Goal: Contribute content: Contribute content

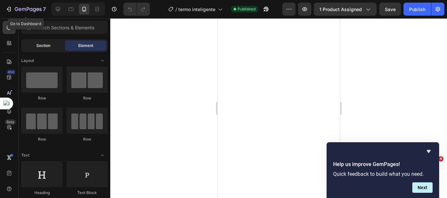
click at [9, 7] on icon "button" at bounding box center [9, 9] width 7 height 7
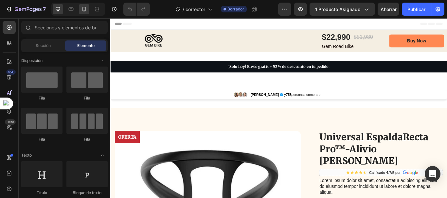
click at [82, 9] on icon at bounding box center [84, 9] width 7 height 7
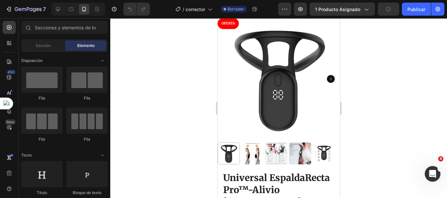
scroll to position [87, 0]
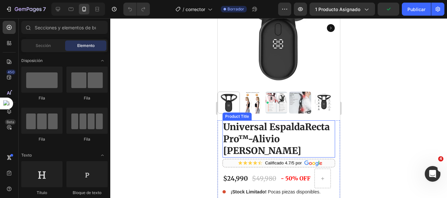
click at [280, 134] on h2 "Universal EspaldaRecta Pro™-Alivio de dolores" at bounding box center [278, 139] width 112 height 37
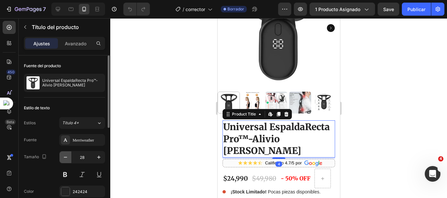
click at [67, 158] on icon "button" at bounding box center [65, 157] width 7 height 7
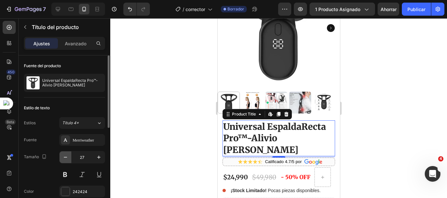
click at [67, 158] on icon "button" at bounding box center [65, 157] width 7 height 7
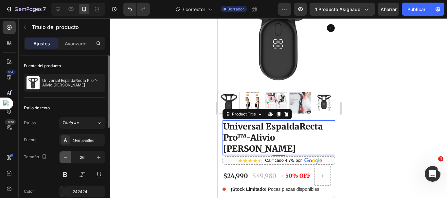
click at [67, 158] on icon "button" at bounding box center [65, 157] width 3 height 1
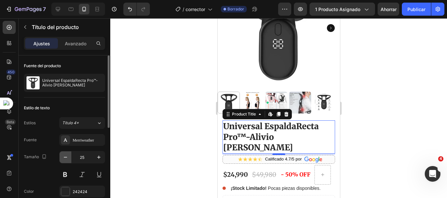
click at [67, 158] on icon "button" at bounding box center [65, 157] width 3 height 1
type input "24"
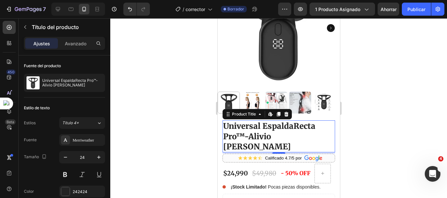
click at [141, 120] on div at bounding box center [278, 108] width 336 height 180
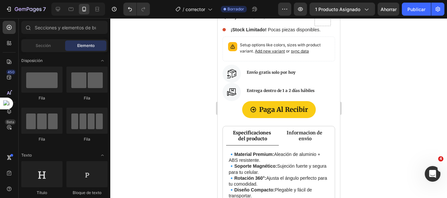
scroll to position [325, 0]
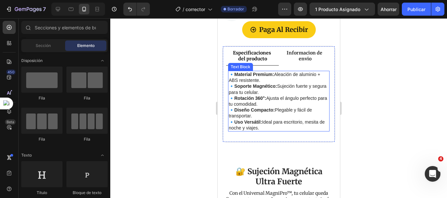
click at [261, 120] on strong "Uso Versátil:" at bounding box center [248, 122] width 28 height 5
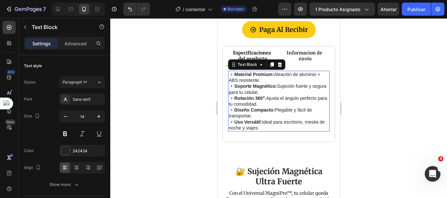
click at [268, 112] on p "🔹 Material Premium: Aleación de aluminio + ABS resistente. 🔹 Soporte Magnético:…" at bounding box center [278, 101] width 100 height 59
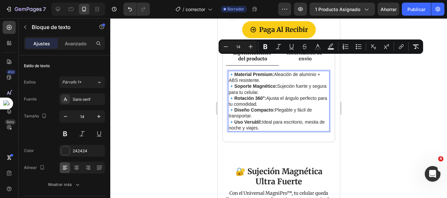
drag, startPoint x: 267, startPoint y: 114, endPoint x: 228, endPoint y: 59, distance: 68.1
click at [228, 72] on p "🔹 Material Premium: Aleación de aluminio + ABS resistente. 🔹 Soporte Magnético:…" at bounding box center [278, 101] width 100 height 59
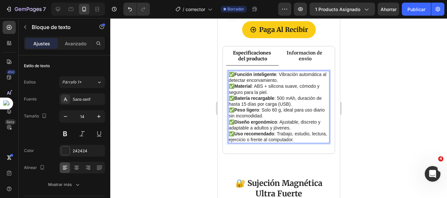
click at [288, 119] on p "✅ Diseño ergonómico : Ajustable, discreto y adaptable a adultos y jóvenes." at bounding box center [278, 125] width 100 height 12
click at [380, 98] on div at bounding box center [278, 108] width 336 height 180
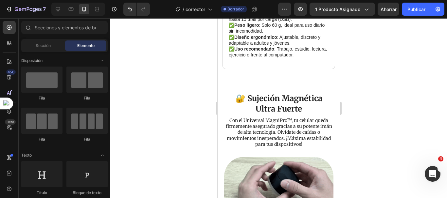
scroll to position [418, 0]
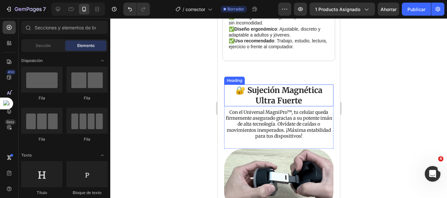
click at [295, 85] on h2 "🔐 Sujeción Magnética Ultra Fuerte" at bounding box center [278, 96] width 109 height 22
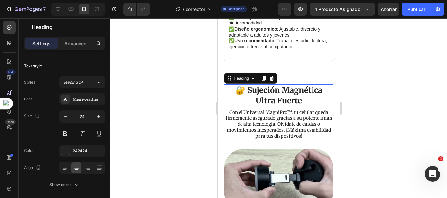
click at [304, 86] on h2 "🔐 Sujeción Magnética Ultra Fuerte" at bounding box center [278, 96] width 109 height 22
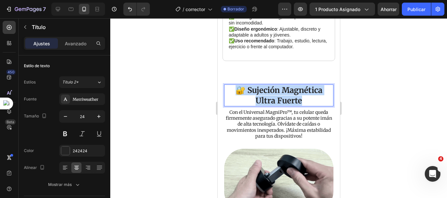
drag, startPoint x: 304, startPoint y: 86, endPoint x: 228, endPoint y: 75, distance: 77.0
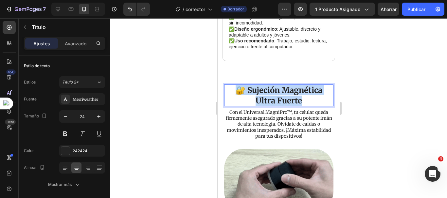
click at [228, 85] on p "🔐 Sujeción Magnética Ultra Fuerte" at bounding box center [278, 95] width 108 height 20
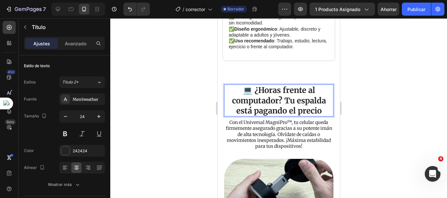
click at [301, 91] on p "💻 ¿Horas frente al computador? Tu espalda está pagando el precio" at bounding box center [278, 100] width 108 height 31
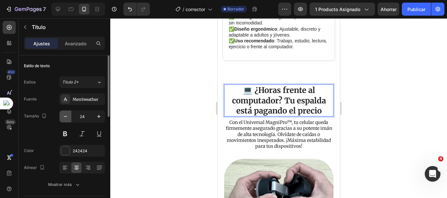
click at [68, 117] on icon "button" at bounding box center [65, 116] width 7 height 7
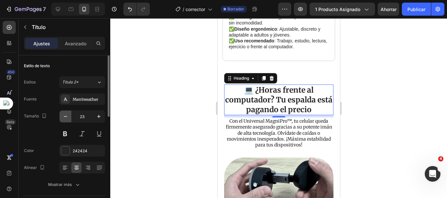
click at [68, 117] on icon "button" at bounding box center [65, 116] width 7 height 7
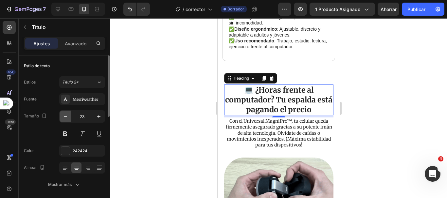
type input "22"
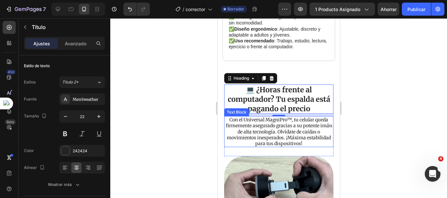
click at [282, 128] on p "Con el Universal MagniPro™, tu celular queda firmemente asegurado gracias a su …" at bounding box center [278, 132] width 108 height 30
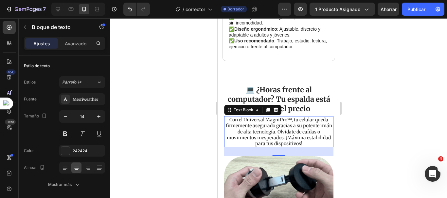
click at [314, 126] on p "Con el Universal MagniPro™, tu celular queda firmemente asegurado gracias a su …" at bounding box center [278, 132] width 108 height 30
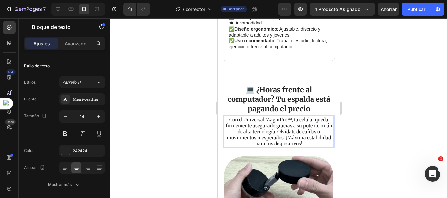
click at [315, 129] on p "Con el Universal MagniPro™, tu celular queda firmemente asegurado gracias a su …" at bounding box center [278, 132] width 108 height 30
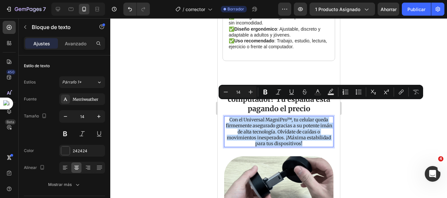
drag, startPoint x: 315, startPoint y: 129, endPoint x: 225, endPoint y: 106, distance: 93.5
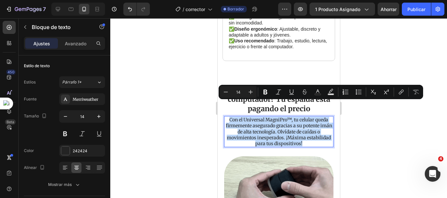
click at [225, 117] on p "Con el Universal MagniPro™, tu celular queda firmemente asegurado gracias a su …" at bounding box center [278, 132] width 108 height 30
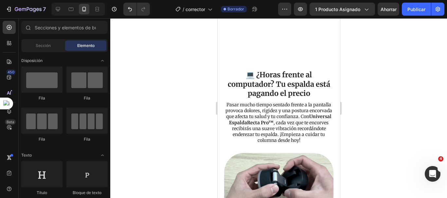
scroll to position [524, 0]
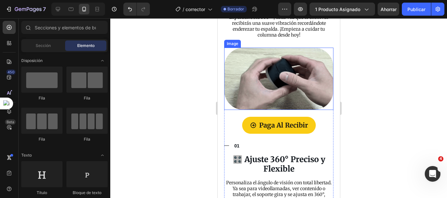
click at [275, 88] on img at bounding box center [278, 79] width 109 height 62
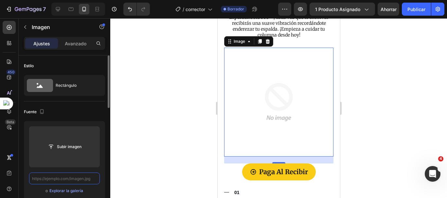
scroll to position [0, 0]
paste input "https://cdn.shopify.com/s/files/1/0692/7630/3510/files/imgi_39_S4fda6bd095c0486…"
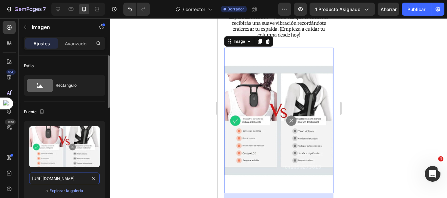
scroll to position [0, 180]
type input "https://cdn.shopify.com/s/files/1/0692/7630/3510/files/imgi_39_S4fda6bd095c0486…"
click at [178, 124] on div at bounding box center [278, 108] width 336 height 180
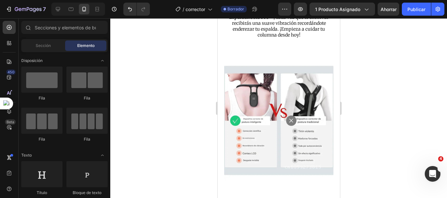
scroll to position [528, 0]
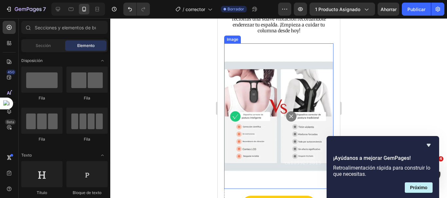
click at [306, 81] on img at bounding box center [278, 115] width 109 height 145
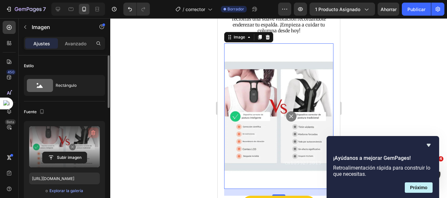
click at [94, 134] on icon "button" at bounding box center [93, 133] width 4 height 5
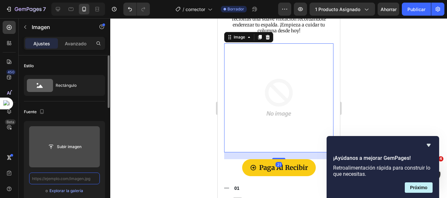
click at [77, 177] on input "text" at bounding box center [64, 179] width 71 height 12
paste input "https://cdn.shopify.com/s/files/1/0692/7630/3510/files/4.png?v=1758879974"
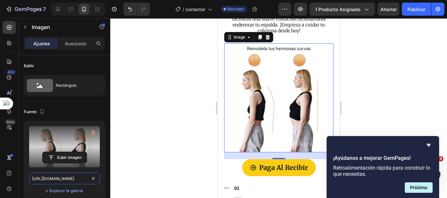
type input "https://cdn.shopify.com/s/files/1/0692/7630/3510/files/4.png?v=1758879974"
click at [148, 142] on div at bounding box center [278, 108] width 336 height 180
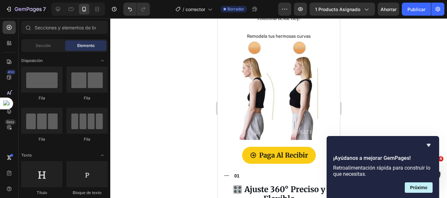
scroll to position [661, 0]
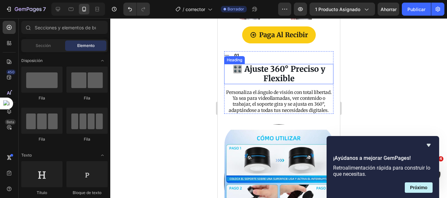
click at [288, 64] on strong "🎛️ Ajuste 360° Preciso y Flexible" at bounding box center [278, 74] width 93 height 20
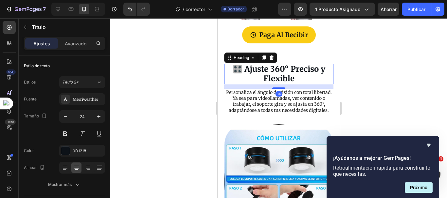
click at [294, 72] on h3 "🎛️ Ajuste 360° Preciso y Flexible" at bounding box center [278, 74] width 109 height 20
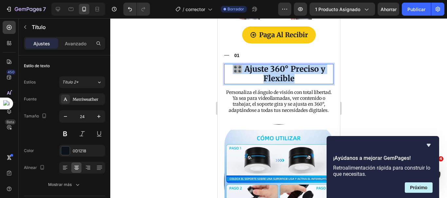
drag, startPoint x: 296, startPoint y: 72, endPoint x: 228, endPoint y: 61, distance: 68.5
click at [228, 65] on p "🎛️ Ajuste 360° Preciso y Flexible" at bounding box center [278, 74] width 108 height 19
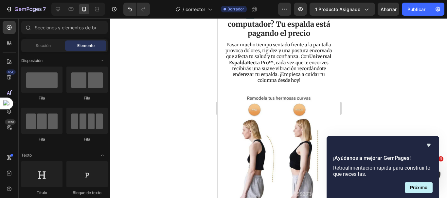
scroll to position [405, 0]
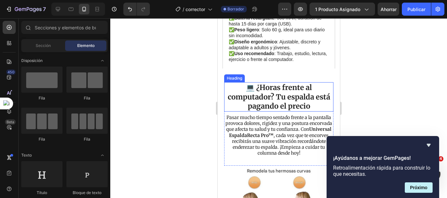
click at [297, 102] on h2 "💻 ¿Horas frente al computador? Tu espalda está pagando el precio" at bounding box center [278, 96] width 109 height 29
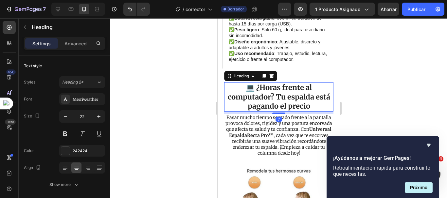
click at [311, 106] on h2 "💻 ¿Horas frente al computador? Tu espalda está pagando el precio" at bounding box center [278, 96] width 109 height 29
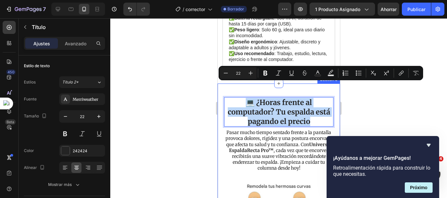
drag, startPoint x: 312, startPoint y: 106, endPoint x: 246, endPoint y: 81, distance: 70.5
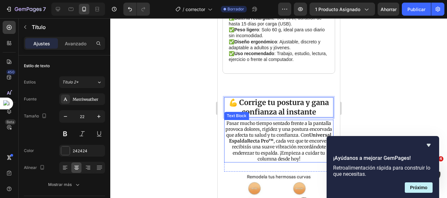
drag, startPoint x: 281, startPoint y: 126, endPoint x: 286, endPoint y: 126, distance: 4.6
click at [281, 132] on strong "Universal EspaldaRecta Pro™" at bounding box center [279, 138] width 102 height 12
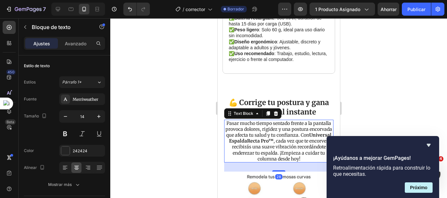
click at [312, 142] on p "Pasar mucho tiempo sentado frente a la pantalla provoca dolores, rigidez y una …" at bounding box center [278, 142] width 108 height 42
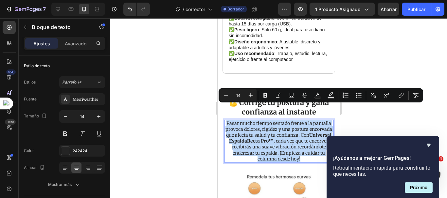
drag, startPoint x: 312, startPoint y: 144, endPoint x: 232, endPoint y: 111, distance: 87.0
click at [232, 121] on p "Pasar mucho tiempo sentado frente a la pantalla provoca dolores, rigidez y una …" at bounding box center [278, 142] width 108 height 42
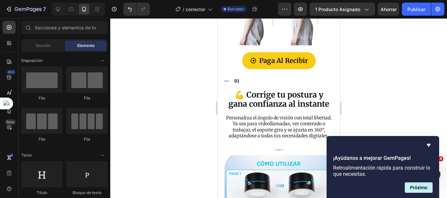
scroll to position [657, 0]
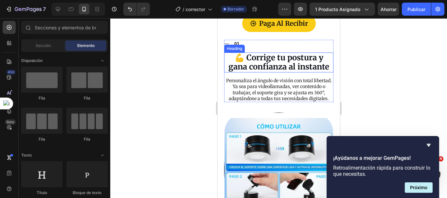
click at [305, 59] on strong "💪 Corrige tu postura y gana confianza al instante" at bounding box center [278, 63] width 101 height 20
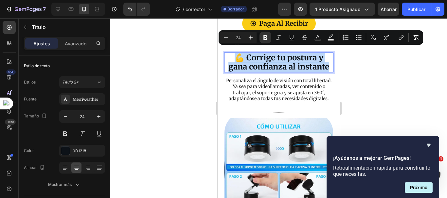
drag, startPoint x: 327, startPoint y: 63, endPoint x: 230, endPoint y: 55, distance: 97.4
click at [230, 55] on p "💪 Corrige tu postura y gana confianza al instante" at bounding box center [278, 62] width 108 height 19
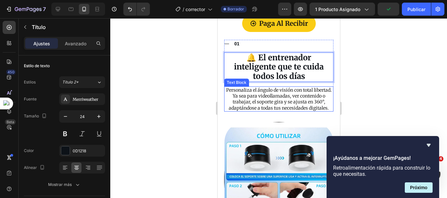
click at [285, 99] on p "Personaliza el ángulo de visión con total libertad. Ya sea para videollamadas, …" at bounding box center [278, 99] width 108 height 24
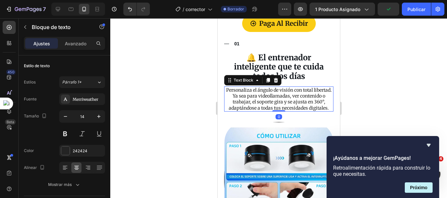
click at [288, 110] on p "Personaliza el ángulo de visión con total libertad. Ya sea para videollamadas, …" at bounding box center [278, 99] width 108 height 24
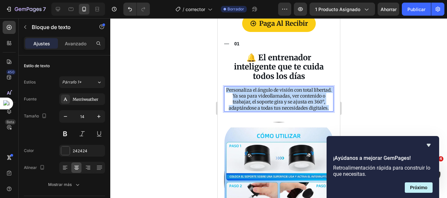
drag, startPoint x: 290, startPoint y: 109, endPoint x: 233, endPoint y: 87, distance: 61.3
click at [233, 87] on p "Personaliza el ángulo de visión con total libertad. Ya sea para videollamadas, …" at bounding box center [278, 99] width 108 height 24
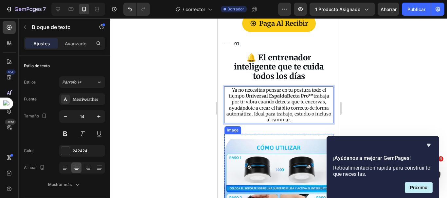
click at [272, 151] on img at bounding box center [278, 191] width 109 height 114
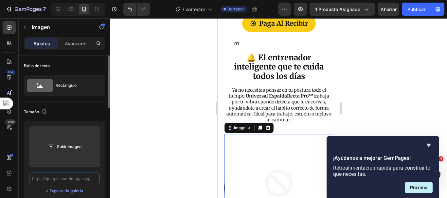
scroll to position [0, 0]
paste input "https://cdn.shopify.com/s/files/1/0692/7630/3510/files/1.png?v=1758879974"
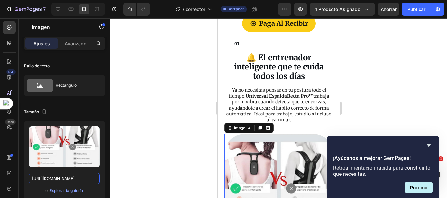
type input "https://cdn.shopify.com/s/files/1/0692/7630/3510/files/1.png?v=1758879974"
click at [146, 137] on div at bounding box center [278, 108] width 336 height 180
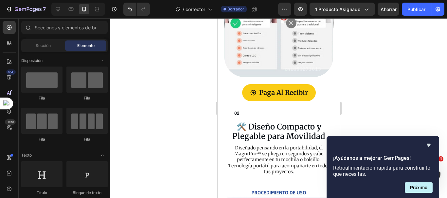
scroll to position [835, 0]
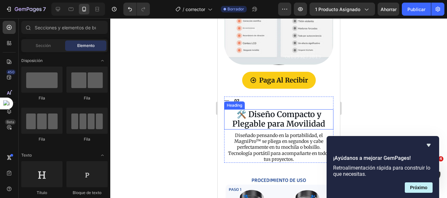
click at [287, 112] on h3 "🛠️ Diseño Compacto y Plegable para Movilidad" at bounding box center [278, 120] width 109 height 20
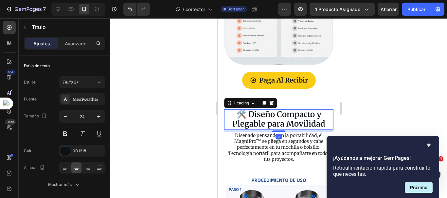
click at [325, 114] on h3 "🛠️ Diseño Compacto y Plegable para Movilidad" at bounding box center [278, 120] width 109 height 20
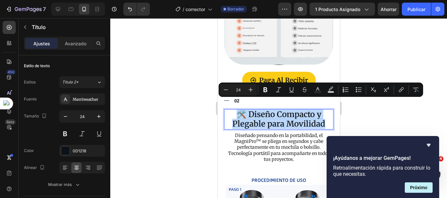
drag, startPoint x: 325, startPoint y: 114, endPoint x: 232, endPoint y: 107, distance: 92.8
click at [232, 110] on p "🛠️ Diseño Compacto y Plegable para Movilidad" at bounding box center [278, 119] width 108 height 19
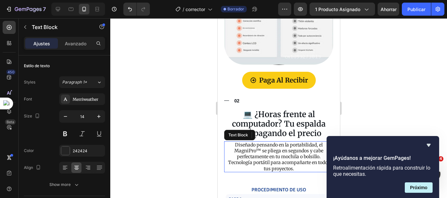
click at [261, 146] on p "Diseñado pensando en la portabilidad, el MagniPro™ se pliega en segundos y cabe…" at bounding box center [278, 157] width 108 height 30
click at [296, 157] on p "Diseñado pensando en la portabilidad, el MagniPro™ se pliega en segundos y cabe…" at bounding box center [278, 157] width 108 height 30
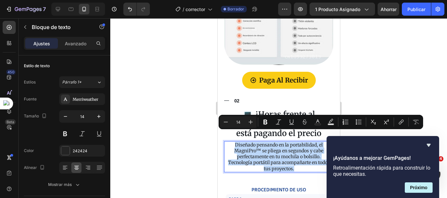
drag, startPoint x: 295, startPoint y: 159, endPoint x: 232, endPoint y: 136, distance: 67.1
click at [232, 142] on p "Diseñado pensando en la portabilidad, el MagniPro™ se pliega en segundos y cabe…" at bounding box center [278, 157] width 108 height 30
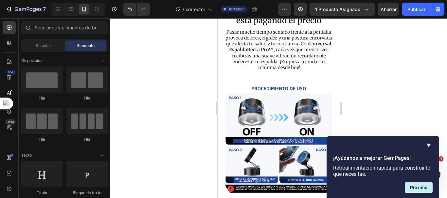
scroll to position [877, 0]
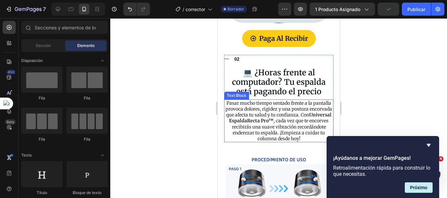
click at [295, 106] on p "Pasar mucho tiempo sentado frente a la pantalla provoca dolores, rigidez y una …" at bounding box center [278, 121] width 108 height 42
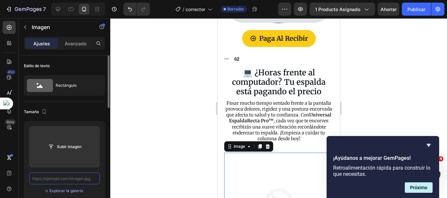
scroll to position [0, 0]
paste input "https://cdn.shopify.com/s/files/1/0692/7630/3510/files/3.png?v=1758879974"
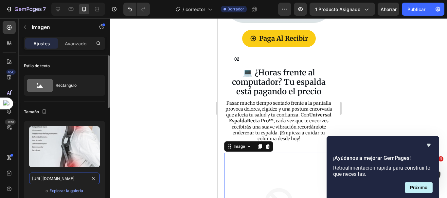
scroll to position [0, 88]
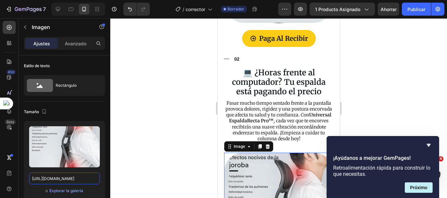
type input "https://cdn.shopify.com/s/files/1/0692/7630/3510/files/3.png?v=1758879974"
click at [179, 112] on div at bounding box center [278, 108] width 336 height 180
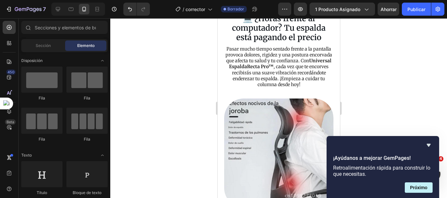
scroll to position [944, 0]
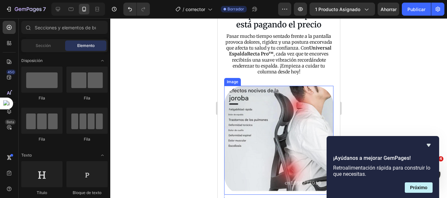
click at [283, 102] on img at bounding box center [278, 140] width 109 height 109
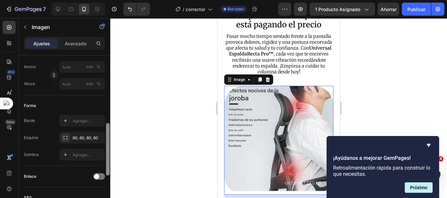
scroll to position [192, 0]
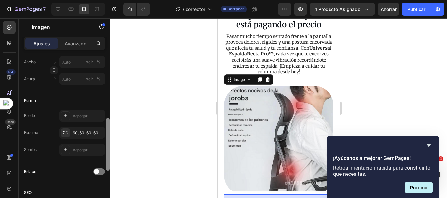
drag, startPoint x: 109, startPoint y: 67, endPoint x: 111, endPoint y: 128, distance: 60.5
click at [111, 0] on div "7 Version history / corrector Borrador Avance 1 producto asignado Ahorrar Publi…" at bounding box center [223, 0] width 447 height 0
click at [76, 132] on font "60, 60, 60, 60" at bounding box center [85, 133] width 25 height 5
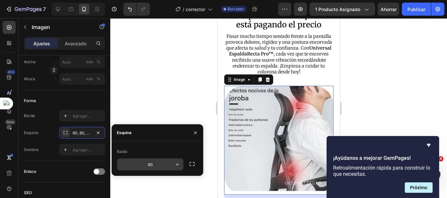
click at [155, 166] on input "60" at bounding box center [150, 165] width 66 height 12
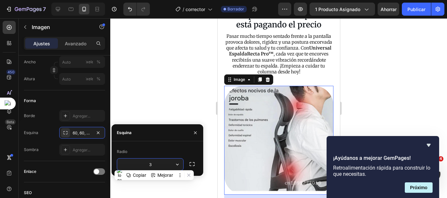
type input "30"
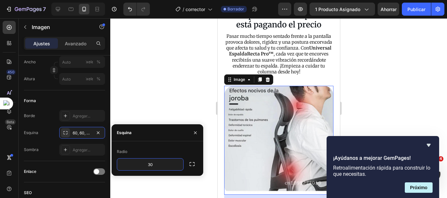
click at [171, 68] on div at bounding box center [278, 108] width 336 height 180
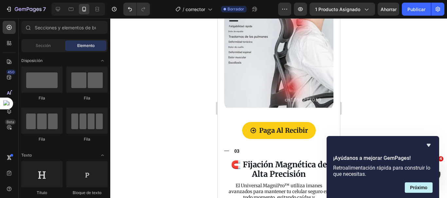
scroll to position [1107, 0]
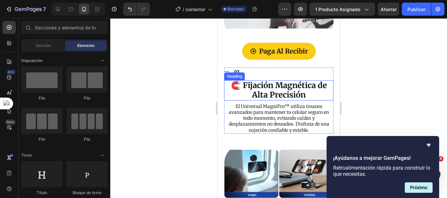
click at [285, 80] on strong "🧲 Fijación Magnética de Alta Precisión" at bounding box center [278, 90] width 96 height 20
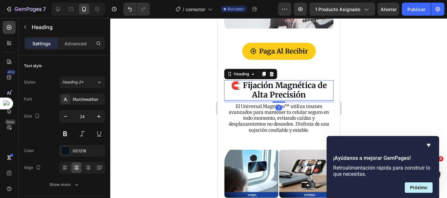
click at [308, 81] on h3 "🧲 Fijación Magnética de Alta Precisión" at bounding box center [278, 90] width 109 height 20
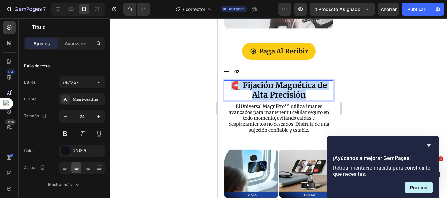
drag, startPoint x: 307, startPoint y: 81, endPoint x: 227, endPoint y: 68, distance: 81.8
click at [227, 81] on p "🧲 Fijación Magnética de Alta Precisión" at bounding box center [278, 90] width 108 height 19
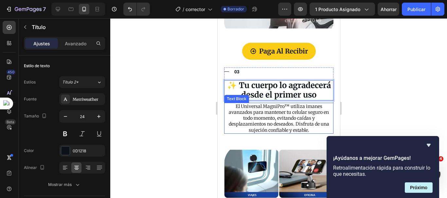
click at [293, 112] on p "El Universal MagniPro™ utiliza imanes avanzados para mantener tu celular seguro…" at bounding box center [278, 119] width 108 height 30
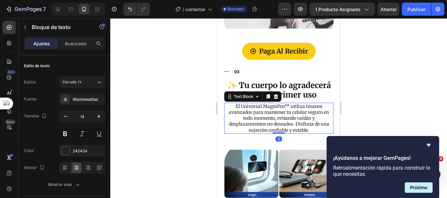
click at [312, 122] on p "El Universal MagniPro™ utiliza imanes avanzados para mantener tu celular seguro…" at bounding box center [278, 119] width 108 height 30
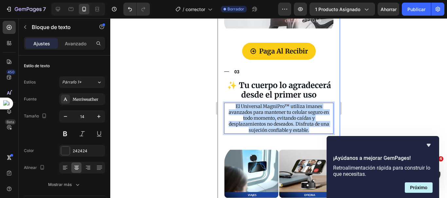
drag, startPoint x: 311, startPoint y: 125, endPoint x: 222, endPoint y: 98, distance: 93.2
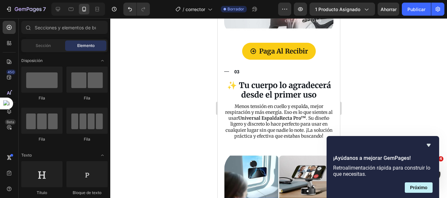
scroll to position [1177, 0]
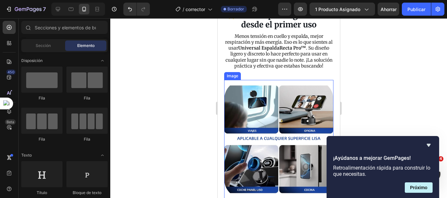
click at [289, 147] on img at bounding box center [278, 139] width 109 height 119
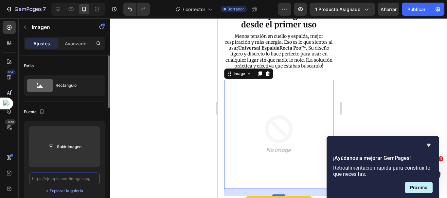
scroll to position [0, 0]
paste input "https://cdn.shopify.com/s/files/1/0692/7630/3510/files/2.png?v=1758879974"
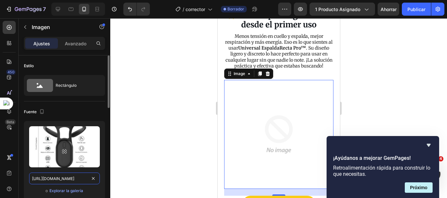
scroll to position [0, 88]
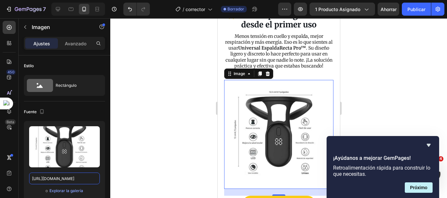
type input "https://cdn.shopify.com/s/files/1/0692/7630/3510/files/2.png?v=1758879974"
click at [151, 107] on div at bounding box center [278, 108] width 336 height 180
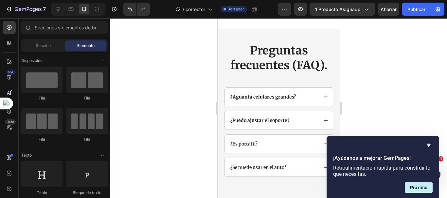
scroll to position [1626, 0]
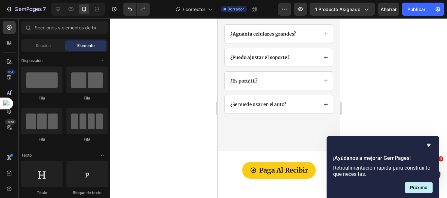
drag, startPoint x: 337, startPoint y: 120, endPoint x: 552, endPoint y: 174, distance: 221.9
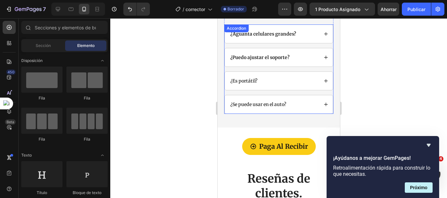
click at [285, 34] on strong "¿Aguanta celulares grandes?" at bounding box center [263, 34] width 66 height 6
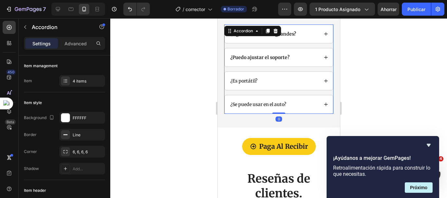
click at [293, 36] on strong "¿Aguanta celulares grandes?" at bounding box center [263, 34] width 66 height 6
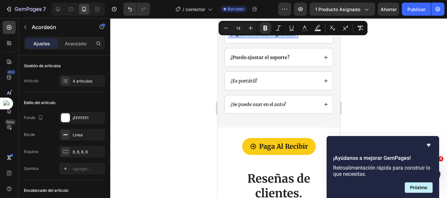
drag, startPoint x: 294, startPoint y: 34, endPoint x: 447, endPoint y: 51, distance: 154.9
click at [230, 33] on div "¿Aguanta celulares grandes?" at bounding box center [263, 34] width 68 height 7
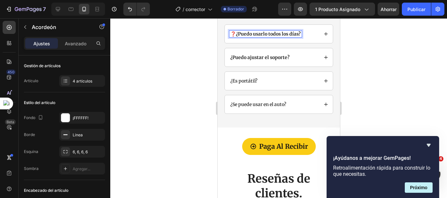
click at [324, 34] on icon at bounding box center [326, 34] width 4 height 4
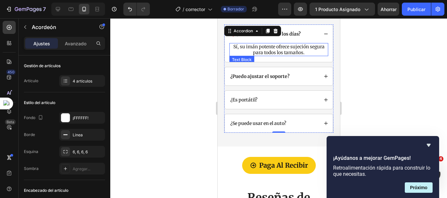
click at [294, 51] on p "Sí, su imán potente ofrece sujeción segura para todos los tamaños." at bounding box center [277, 50] width 97 height 12
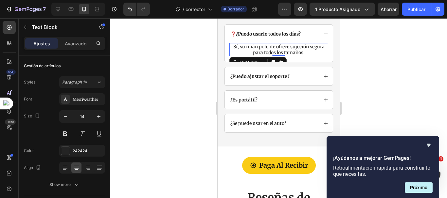
click at [306, 53] on p "Sí, su imán potente ofrece sujeción segura para todos los tamaños." at bounding box center [277, 50] width 97 height 12
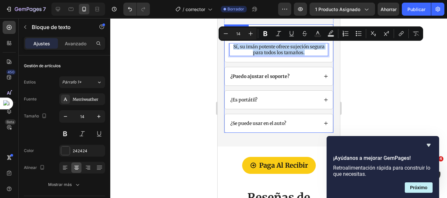
drag, startPoint x: 306, startPoint y: 53, endPoint x: 224, endPoint y: 47, distance: 82.3
click at [224, 47] on div "❓¿Puedo usarlo todos los días? Sí, su imán potente ofrece sujeción segura para …" at bounding box center [278, 44] width 109 height 38
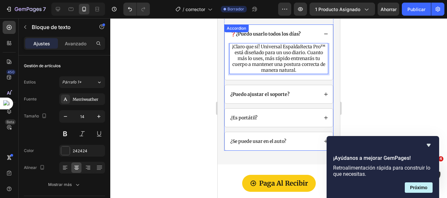
click at [281, 94] on strong "¿Puedo ajustar el soporte?" at bounding box center [259, 95] width 59 height 6
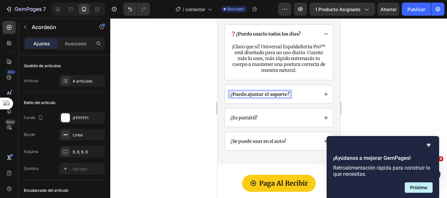
click at [288, 96] on div "¿Puedo ajustar el soporte?" at bounding box center [259, 94] width 61 height 7
drag, startPoint x: 287, startPoint y: 95, endPoint x: 229, endPoint y: 95, distance: 58.5
click at [229, 95] on div "¿Puedo ajustar el soporte?" at bounding box center [259, 94] width 61 height 7
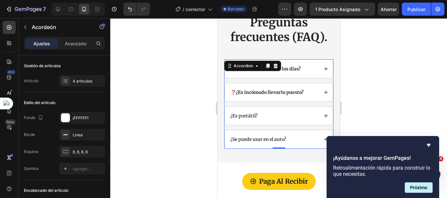
scroll to position [1589, 0]
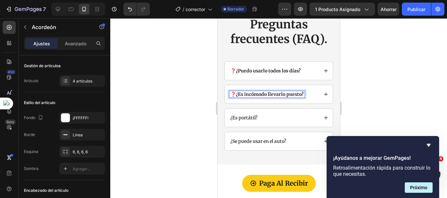
click at [323, 94] on icon at bounding box center [325, 94] width 5 height 5
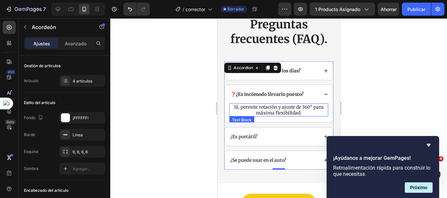
click at [285, 112] on p "Sí, permite rotación y ajuste de 360° para máxima flexibilidad." at bounding box center [277, 110] width 97 height 12
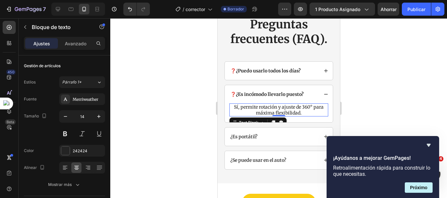
click at [300, 111] on p "Sí, permite rotación y ajuste de 360° para máxima flexibilidad." at bounding box center [277, 110] width 97 height 12
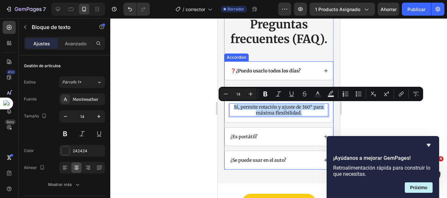
drag, startPoint x: 301, startPoint y: 113, endPoint x: 224, endPoint y: 109, distance: 77.6
click at [224, 109] on div "❓¿Es incómodo llevarlo puesto? Sí, permite rotación y ajuste de 360° para máxim…" at bounding box center [278, 104] width 109 height 38
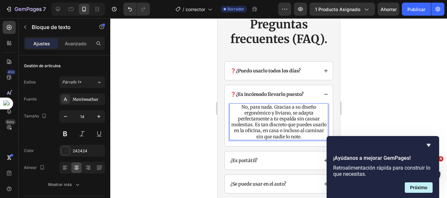
click at [393, 93] on div at bounding box center [278, 108] width 336 height 180
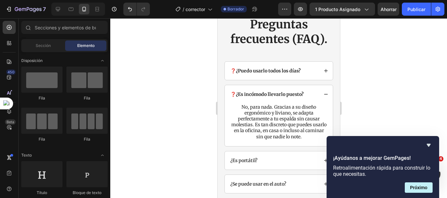
click at [380, 97] on div at bounding box center [278, 108] width 336 height 180
click at [414, 103] on div at bounding box center [278, 108] width 336 height 180
click at [428, 147] on icon "Ocultar encuesta" at bounding box center [428, 145] width 4 height 3
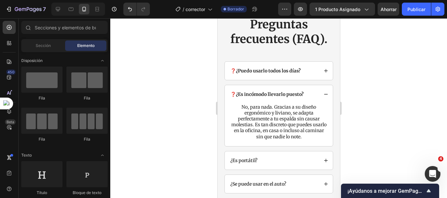
scroll to position [1633, 0]
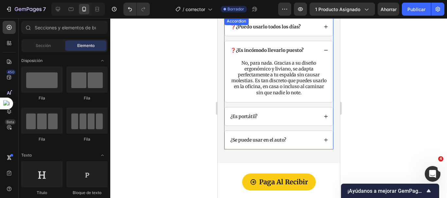
click at [271, 115] on div "¿Es portátil?" at bounding box center [273, 116] width 89 height 7
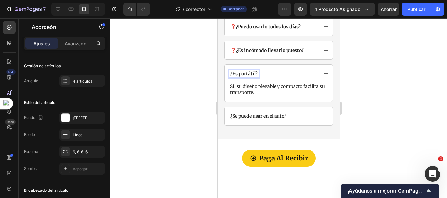
click at [258, 75] on div "¿Es portátil?" at bounding box center [243, 74] width 29 height 7
drag, startPoint x: 258, startPoint y: 75, endPoint x: 229, endPoint y: 73, distance: 28.8
click at [229, 73] on div "¿Es portátil?" at bounding box center [243, 74] width 29 height 7
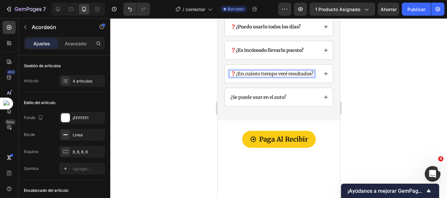
click at [323, 76] on icon at bounding box center [325, 74] width 5 height 5
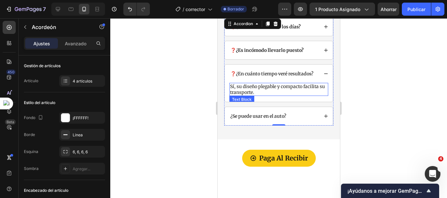
click at [261, 95] on p "Sí, su diseño plegable y compacto facilita su transporte." at bounding box center [277, 90] width 97 height 12
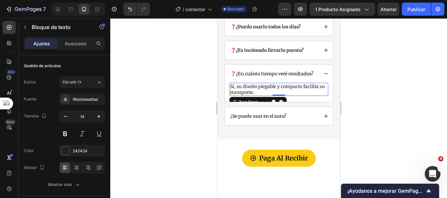
click at [264, 95] on p "Sí, su diseño plegable y compacto facilita su transporte." at bounding box center [277, 90] width 97 height 12
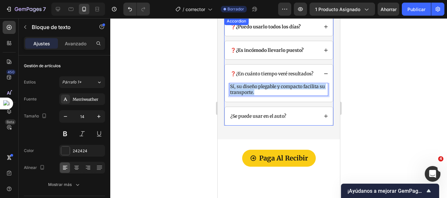
drag, startPoint x: 264, startPoint y: 97, endPoint x: 227, endPoint y: 90, distance: 38.4
click at [227, 90] on div "Sí, su diseño plegable y compacto facilita su transporte. Text Block 0" at bounding box center [278, 92] width 108 height 19
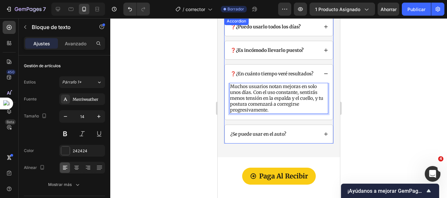
click at [280, 137] on p "¿Se puede usar en el auto?" at bounding box center [258, 134] width 56 height 5
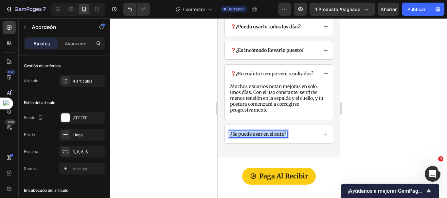
drag, startPoint x: 287, startPoint y: 140, endPoint x: 229, endPoint y: 139, distance: 58.2
click at [229, 138] on div "¿Se puede usar en el auto?" at bounding box center [258, 134] width 58 height 7
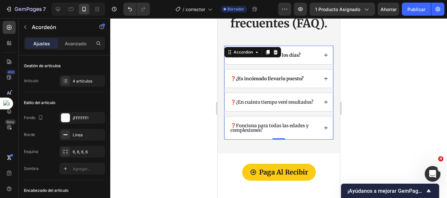
scroll to position [1596, 0]
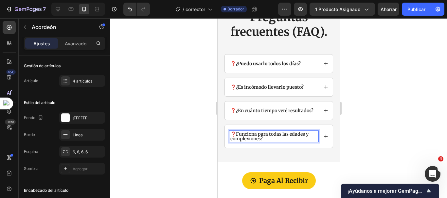
click at [324, 138] on icon at bounding box center [326, 137] width 4 height 4
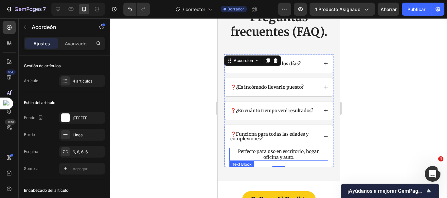
click at [288, 160] on p "Perfecto para uso en escritorio, hogar, oficina y auto." at bounding box center [277, 155] width 97 height 12
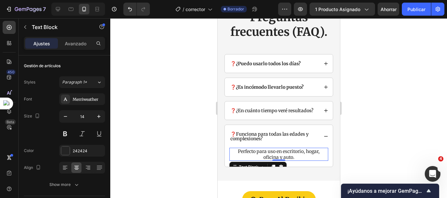
click at [295, 160] on p "Perfecto para uso en escritorio, hogar, oficina y auto." at bounding box center [277, 155] width 97 height 12
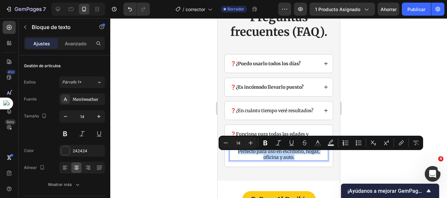
drag, startPoint x: 295, startPoint y: 163, endPoint x: 234, endPoint y: 158, distance: 61.0
click at [234, 158] on p "Perfecto para uso en escritorio, hogar, oficina y auto." at bounding box center [277, 155] width 97 height 12
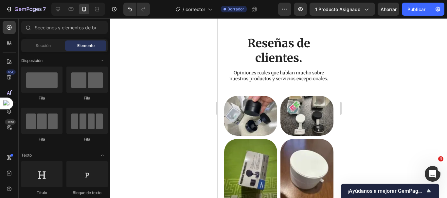
scroll to position [1853, 0]
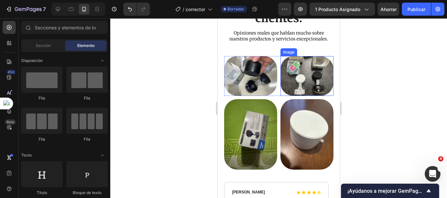
click at [304, 65] on img at bounding box center [306, 76] width 53 height 40
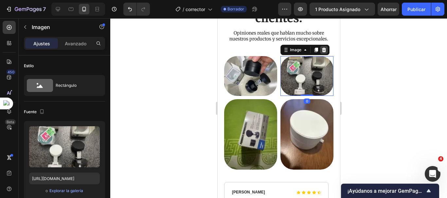
click at [324, 48] on div at bounding box center [323, 50] width 8 height 8
click at [324, 48] on div "Reseñas de clientes . Heading Opiniones reales que hablan mucho sobre nuestros …" at bounding box center [278, 84] width 109 height 177
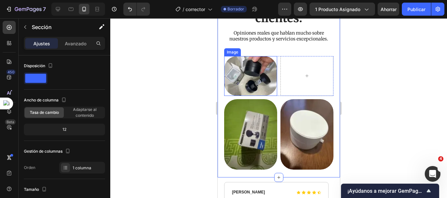
click at [254, 77] on img at bounding box center [250, 76] width 53 height 40
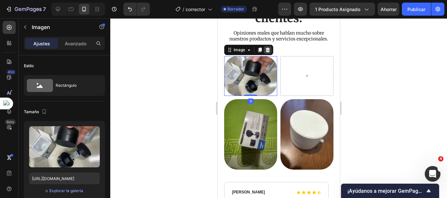
click at [266, 52] on icon at bounding box center [267, 50] width 4 height 5
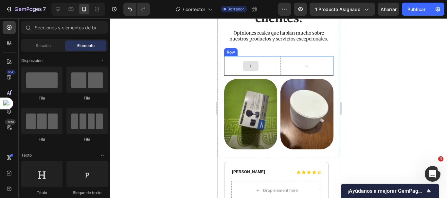
click at [271, 61] on div at bounding box center [250, 66] width 53 height 20
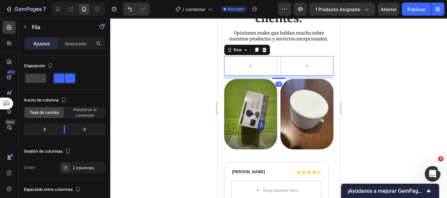
click at [264, 49] on icon at bounding box center [264, 50] width 4 height 5
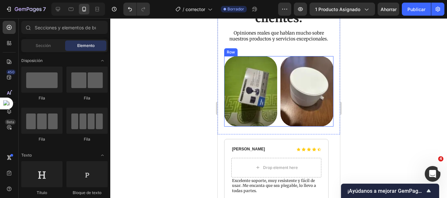
click at [275, 60] on div "Image Image Row" at bounding box center [278, 91] width 109 height 71
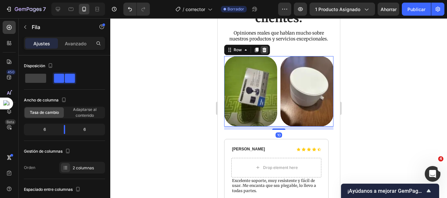
click at [261, 49] on icon at bounding box center [263, 49] width 5 height 5
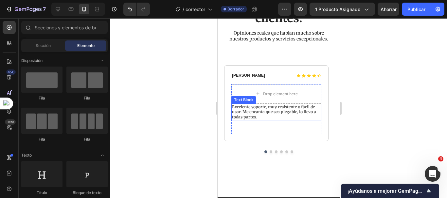
click at [264, 115] on p "Excelente soporte, muy resistente y fácil de usar. Me encanta que sea plegable,…" at bounding box center [275, 112] width 89 height 15
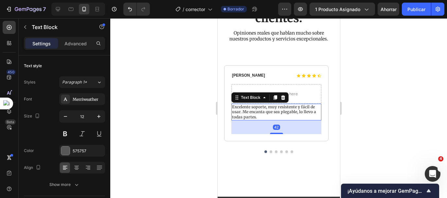
click at [258, 117] on p "Excelente soporte, muy resistente y fácil de usar. Me encanta que sea plegable,…" at bounding box center [275, 112] width 89 height 15
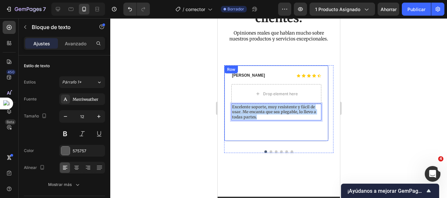
drag, startPoint x: 260, startPoint y: 118, endPoint x: 228, endPoint y: 105, distance: 33.8
click at [228, 105] on div "Icon Icon Icon Icon Icon Icon List Camila Rojas Text Block Row Drop element her…" at bounding box center [276, 103] width 104 height 76
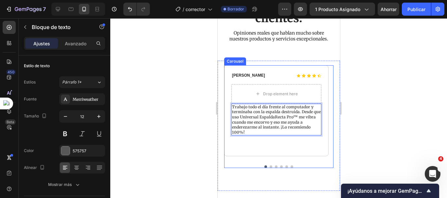
click at [269, 167] on button "Dot" at bounding box center [270, 167] width 3 height 3
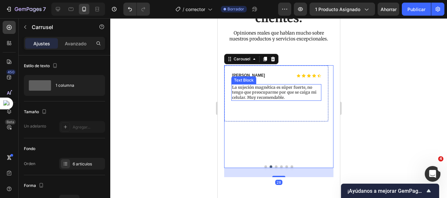
click at [272, 97] on strong "La sujeción magnética es súper fuerte, no tengo que preocuparme por que se caig…" at bounding box center [273, 92] width 84 height 15
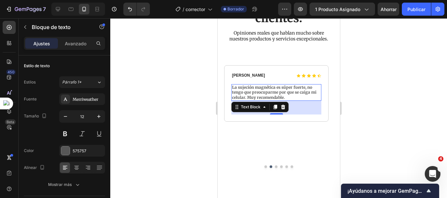
click at [288, 96] on p "La sujeción magnética es súper fuerte, no tengo que preocuparme por que se caig…" at bounding box center [275, 92] width 89 height 15
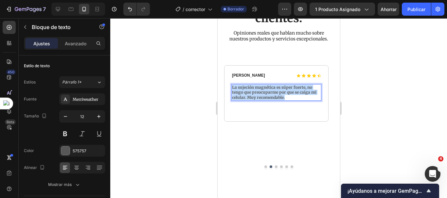
drag, startPoint x: 288, startPoint y: 98, endPoint x: 231, endPoint y: 89, distance: 57.6
click at [231, 89] on p "La sujeción magnética es súper fuerte, no tengo que preocuparme por que se caig…" at bounding box center [275, 92] width 89 height 15
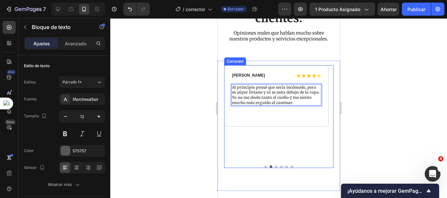
click at [274, 167] on button "Dot" at bounding box center [275, 167] width 3 height 3
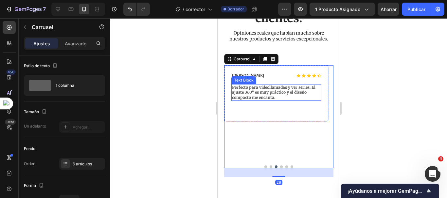
click at [262, 97] on strong "Perfecto para videollamadas y ver series. El ajuste 360° es muy práctico y el d…" at bounding box center [272, 92] width 83 height 15
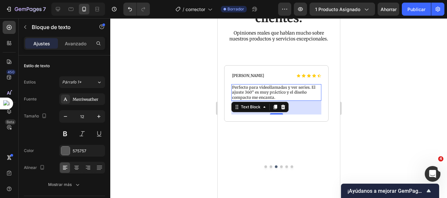
click at [281, 97] on p "Perfecto para videollamadas y ver series. El ajuste 360° es muy práctico y el d…" at bounding box center [275, 92] width 89 height 15
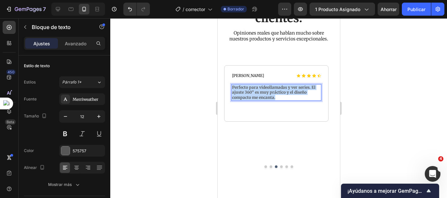
drag, startPoint x: 281, startPoint y: 97, endPoint x: 232, endPoint y: 88, distance: 50.6
click at [232, 88] on p "Perfecto para videollamadas y ver series. El ajuste 360° es muy práctico y el d…" at bounding box center [275, 92] width 89 height 15
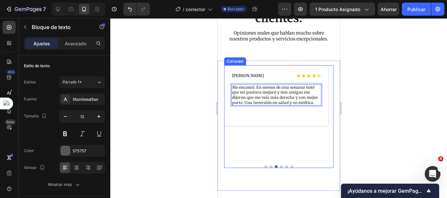
click at [279, 168] on div at bounding box center [278, 167] width 109 height 3
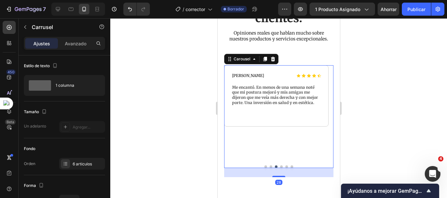
click at [279, 167] on button "Dot" at bounding box center [280, 167] width 3 height 3
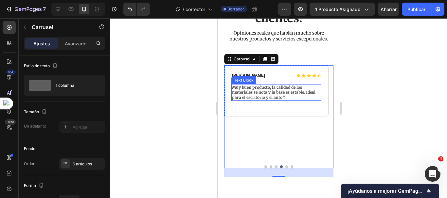
click at [275, 98] on strong "Muy buen producto, la calidad de los materiales se nota y la base es estable. I…" at bounding box center [272, 92] width 83 height 15
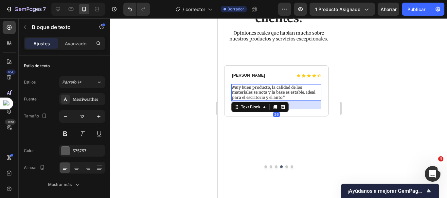
click at [284, 98] on p "Muy buen producto, la calidad de los materiales se nota y la base es estable. I…" at bounding box center [275, 92] width 89 height 15
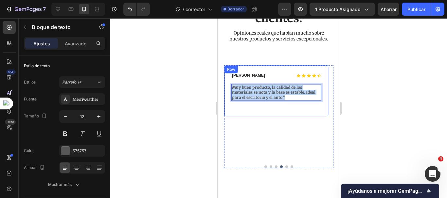
drag, startPoint x: 285, startPoint y: 98, endPoint x: 228, endPoint y: 88, distance: 58.4
click at [228, 88] on div "Icon Icon Icon Icon Icon Icon List Maria jose K. Text Block Row Muy buen produc…" at bounding box center [276, 90] width 104 height 51
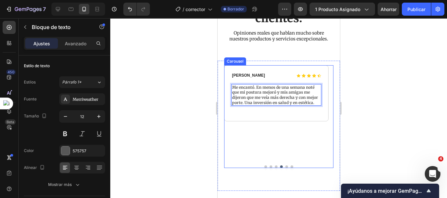
click at [285, 167] on button "Dot" at bounding box center [286, 167] width 3 height 3
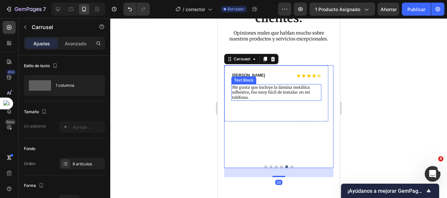
click at [271, 93] on strong "Me gusta que incluye la lámina metálica adhesiva, fue muy fácil de instalar en …" at bounding box center [270, 92] width 78 height 15
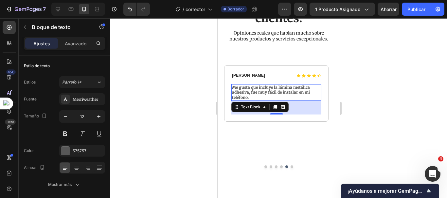
click at [248, 98] on p "Me gusta que incluye la lámina metálica adhesiva, fue muy fácil de instalar en …" at bounding box center [275, 92] width 89 height 15
click at [251, 99] on p "Me gusta que incluye la lámina metálica adhesiva, fue muy fácil de instalar en …" at bounding box center [275, 92] width 89 height 15
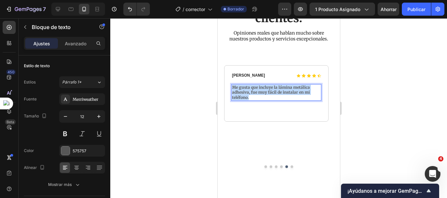
drag, startPoint x: 251, startPoint y: 99, endPoint x: 233, endPoint y: 88, distance: 20.7
click at [233, 88] on p "Me gusta que incluye la lámina metálica adhesiva, fue muy fácil de instalar en …" at bounding box center [275, 92] width 89 height 15
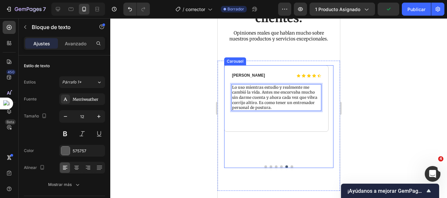
click at [279, 167] on button "Dot" at bounding box center [280, 167] width 3 height 3
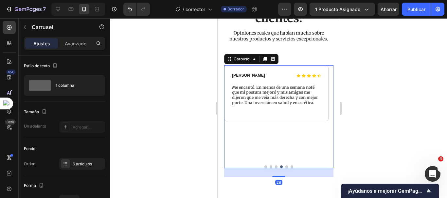
click at [274, 167] on button "Dot" at bounding box center [275, 167] width 3 height 3
click at [279, 167] on button "Dot" at bounding box center [280, 167] width 3 height 3
click at [290, 168] on button "Dot" at bounding box center [291, 167] width 3 height 3
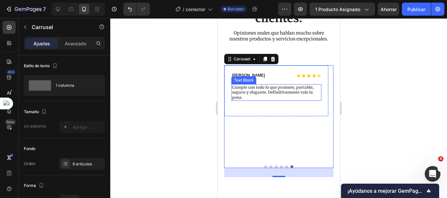
click at [281, 91] on strong "Cumple con todo lo que promete, portable, seguro y elegante. Definitivamente va…" at bounding box center [271, 92] width 81 height 15
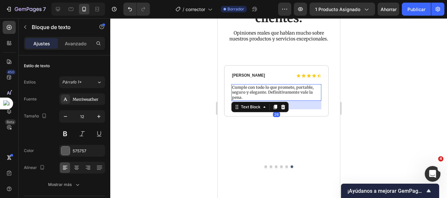
click at [243, 97] on p "Cumple con todo lo que promete, portable, seguro y elegante. Definitivamente va…" at bounding box center [275, 92] width 89 height 15
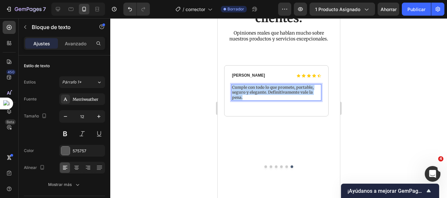
drag, startPoint x: 245, startPoint y: 97, endPoint x: 231, endPoint y: 86, distance: 17.4
click at [231, 86] on p "Cumple con todo lo que promete, portable, seguro y elegante. Definitivamente va…" at bounding box center [275, 92] width 89 height 15
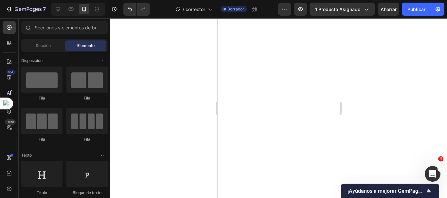
scroll to position [0, 0]
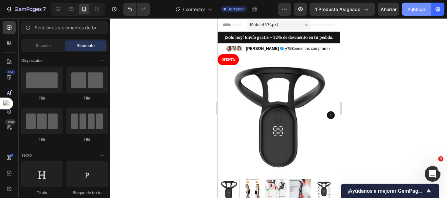
click at [408, 12] on font "Publicar" at bounding box center [416, 9] width 18 height 7
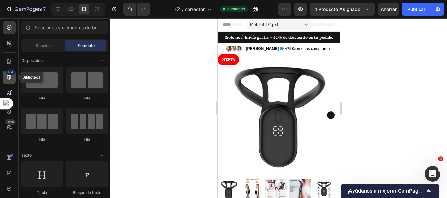
click at [9, 82] on div "450" at bounding box center [9, 77] width 13 height 13
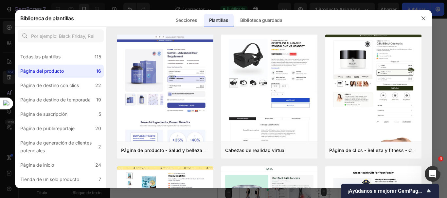
drag, startPoint x: 430, startPoint y: 45, endPoint x: 432, endPoint y: 73, distance: 27.9
click at [432, 73] on div "Biblioteca de plantillas Secciones Plantillas Páginas existentes Biblioteca gua…" at bounding box center [223, 99] width 447 height 198
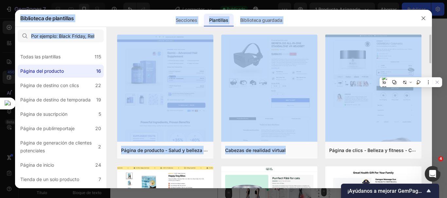
click at [429, 52] on div "Página de producto - Salud y belleza - Suplemento capilar Añadir a la página Av…" at bounding box center [269, 112] width 325 height 154
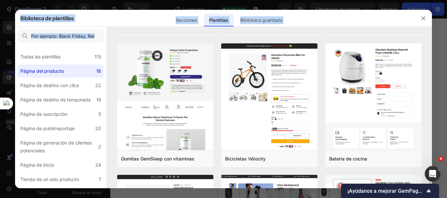
scroll to position [363, 0]
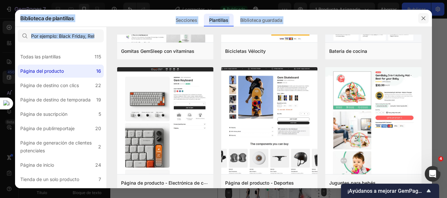
click at [424, 18] on icon "button" at bounding box center [422, 18] width 5 height 5
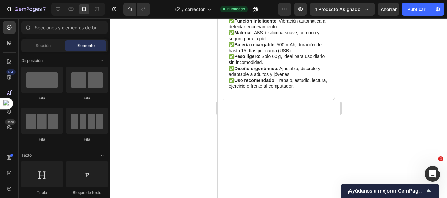
drag, startPoint x: 337, startPoint y: 31, endPoint x: 557, endPoint y: 78, distance: 224.3
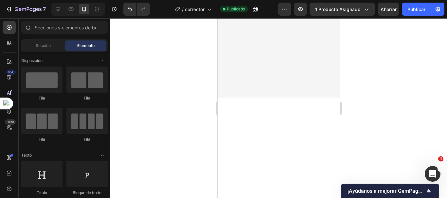
scroll to position [493, 0]
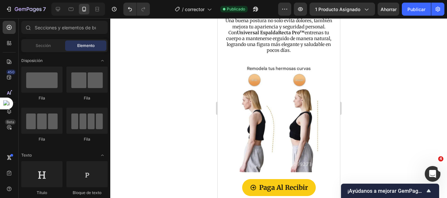
drag, startPoint x: 335, startPoint y: 60, endPoint x: 548, endPoint y: 35, distance: 214.6
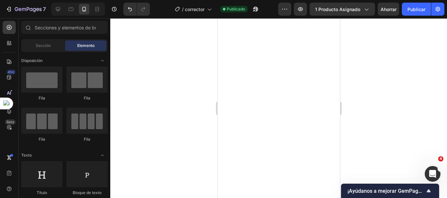
scroll to position [0, 0]
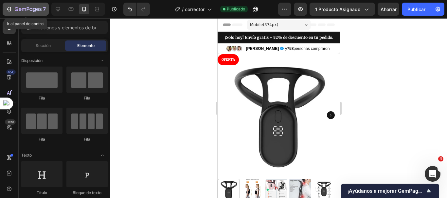
click at [6, 8] on icon "button" at bounding box center [9, 9] width 7 height 7
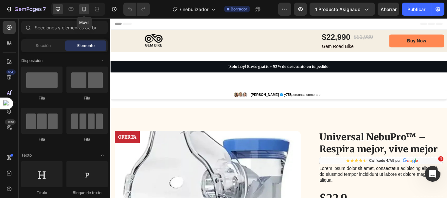
click at [83, 9] on icon at bounding box center [84, 9] width 7 height 7
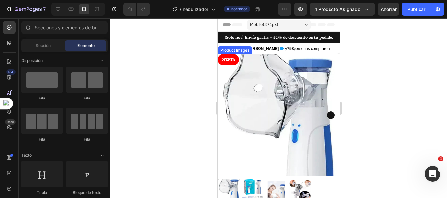
click at [292, 98] on img at bounding box center [278, 115] width 122 height 122
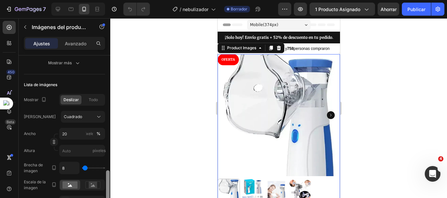
scroll to position [237, 0]
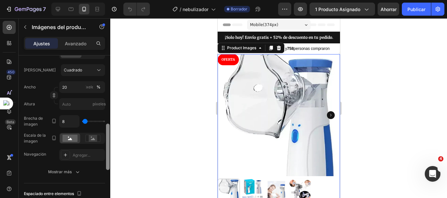
drag, startPoint x: 108, startPoint y: 84, endPoint x: 115, endPoint y: 152, distance: 68.1
click at [115, 0] on div "7 Version history / nebulizador Borrador Avance 1 producto asignado Ahorrar Pub…" at bounding box center [223, 0] width 447 height 0
click at [94, 140] on icon at bounding box center [93, 139] width 4 height 2
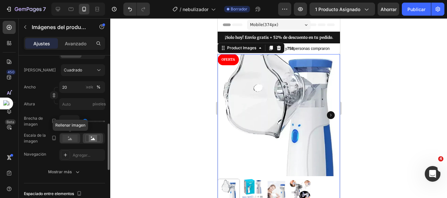
click at [71, 140] on icon at bounding box center [70, 139] width 4 height 2
click at [96, 142] on rect at bounding box center [92, 138] width 15 height 7
click at [75, 141] on rect at bounding box center [69, 138] width 15 height 7
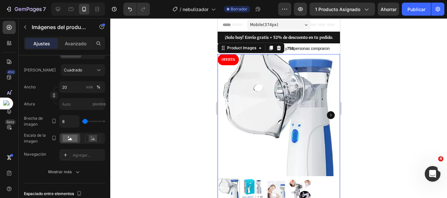
click at [292, 94] on img at bounding box center [278, 115] width 122 height 122
click at [93, 138] on rect at bounding box center [93, 138] width 8 height 7
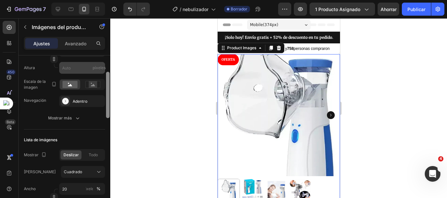
drag, startPoint x: 107, startPoint y: 130, endPoint x: 103, endPoint y: 93, distance: 38.1
click at [104, 93] on div "Disposición Top destacado Fuente del producto Universal NebuPro™ – Respira mejo…" at bounding box center [65, 136] width 92 height 161
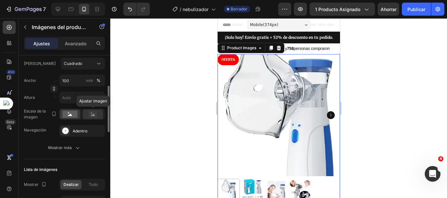
click at [87, 116] on icon at bounding box center [92, 114] width 15 height 7
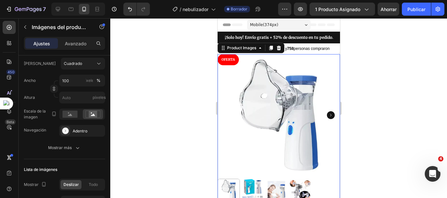
click at [152, 107] on div at bounding box center [278, 108] width 336 height 180
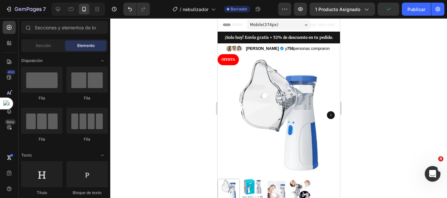
scroll to position [22, 0]
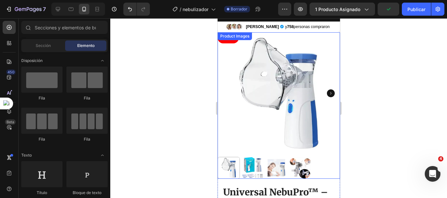
click at [260, 163] on img at bounding box center [252, 168] width 22 height 22
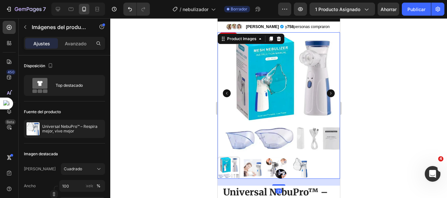
click at [276, 161] on img at bounding box center [276, 168] width 22 height 22
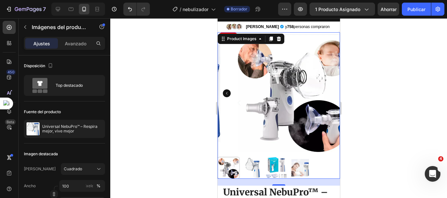
click at [303, 165] on img at bounding box center [299, 168] width 22 height 22
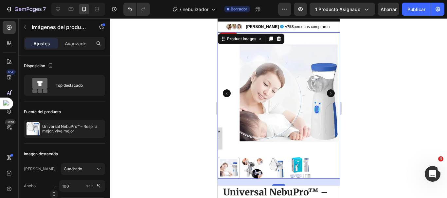
click at [227, 162] on div at bounding box center [228, 168] width 22 height 22
click at [262, 160] on img at bounding box center [252, 168] width 22 height 22
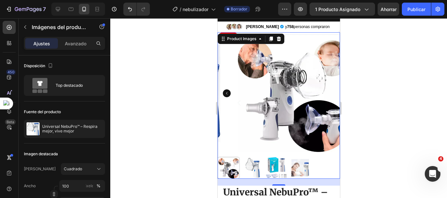
click at [224, 91] on icon "Carousel Back Arrow" at bounding box center [226, 94] width 8 height 8
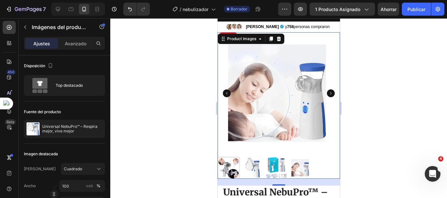
click at [224, 91] on icon "Carousel Back Arrow" at bounding box center [226, 94] width 8 height 8
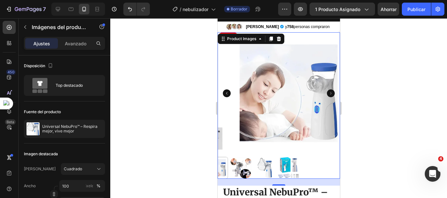
click at [224, 91] on icon "Carousel Back Arrow" at bounding box center [226, 94] width 8 height 8
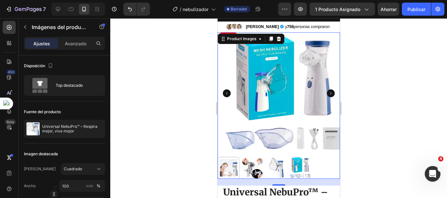
click at [224, 91] on icon "Carousel Back Arrow" at bounding box center [226, 94] width 8 height 8
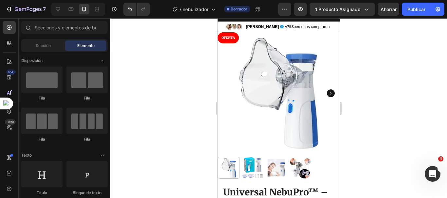
scroll to position [0, 0]
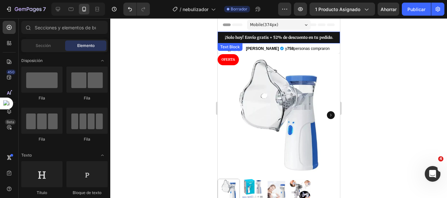
click at [287, 36] on strong "¡Solo hoy! Envío gratis + 52% de descuento en tu pedido" at bounding box center [277, 37] width 107 height 5
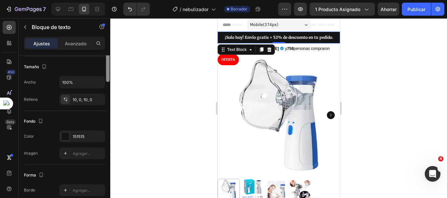
scroll to position [70, 0]
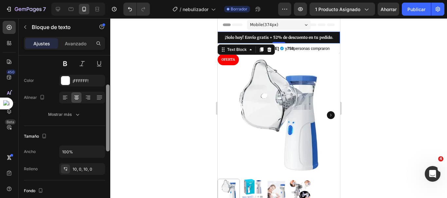
drag, startPoint x: 107, startPoint y: 71, endPoint x: 112, endPoint y: 101, distance: 30.0
click at [112, 0] on div "7 Version history / nebulizador Borrador Avance 1 producto asignado Ahorrar Pub…" at bounding box center [223, 0] width 447 height 0
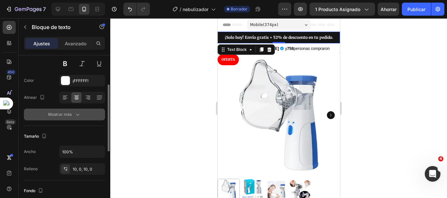
click at [77, 118] on icon "button" at bounding box center [77, 114] width 7 height 7
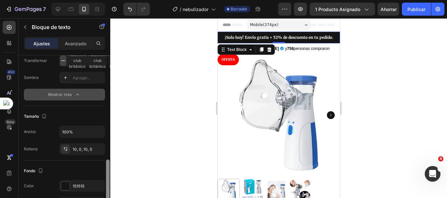
drag, startPoint x: 109, startPoint y: 107, endPoint x: 112, endPoint y: 165, distance: 58.3
click at [112, 0] on div "7 Version history / nebulizador Borrador Avance 1 producto asignado Ahorrar Pub…" at bounding box center [223, 0] width 447 height 0
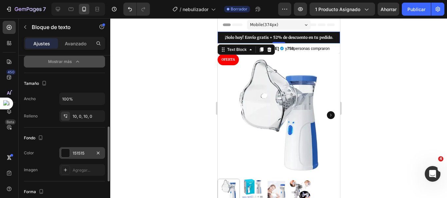
click at [76, 156] on div "151515" at bounding box center [82, 154] width 19 height 6
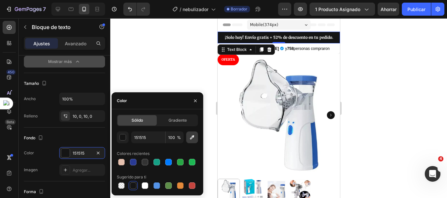
click at [193, 138] on icon "button" at bounding box center [192, 137] width 7 height 7
type input "5B8DD5"
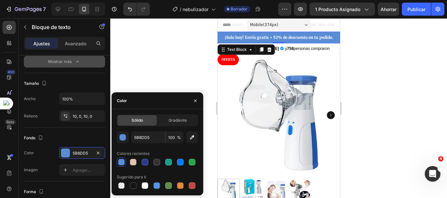
click at [391, 113] on div at bounding box center [278, 108] width 336 height 180
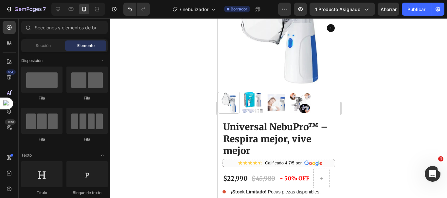
scroll to position [91, 0]
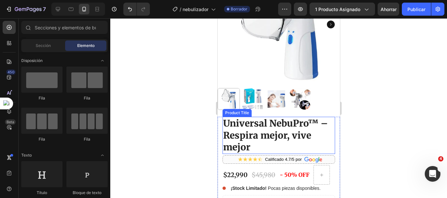
click at [294, 122] on h2 "Universal NebuPro™ – Respira mejor, vive mejor" at bounding box center [278, 135] width 112 height 37
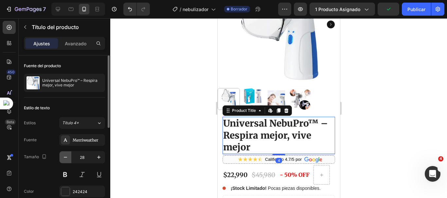
click at [64, 156] on icon "button" at bounding box center [65, 157] width 7 height 7
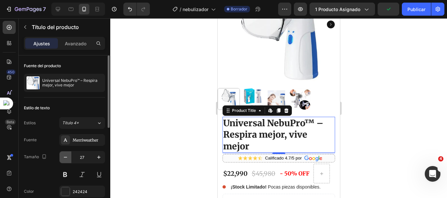
click at [64, 156] on icon "button" at bounding box center [65, 157] width 7 height 7
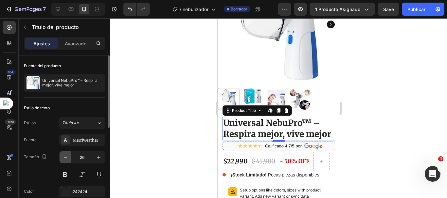
click at [64, 156] on icon "button" at bounding box center [65, 157] width 7 height 7
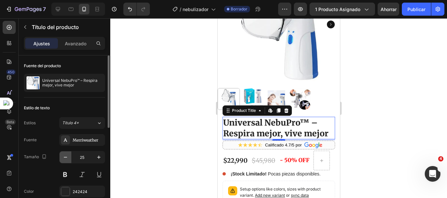
click at [64, 156] on icon "button" at bounding box center [65, 157] width 7 height 7
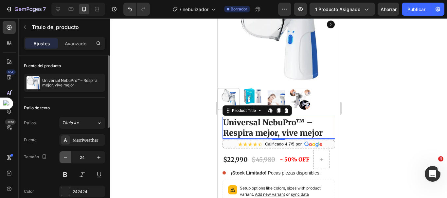
click at [64, 156] on icon "button" at bounding box center [65, 157] width 7 height 7
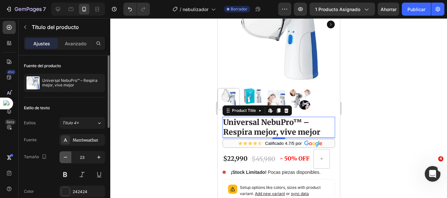
click at [64, 156] on icon "button" at bounding box center [65, 157] width 7 height 7
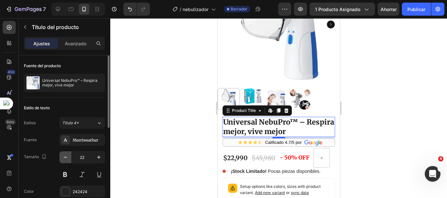
click at [64, 156] on icon "button" at bounding box center [65, 157] width 7 height 7
type input "21"
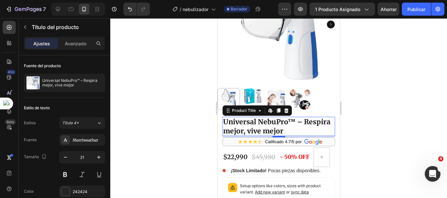
click at [184, 68] on div at bounding box center [278, 108] width 336 height 180
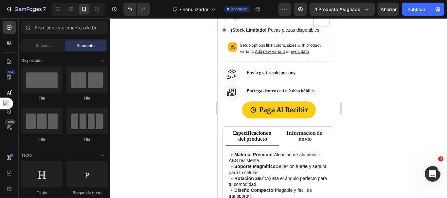
scroll to position [275, 0]
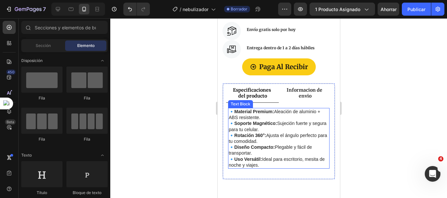
click at [261, 145] on p "🔹 Material Premium: Aleación de aluminio + ABS resistente. 🔹 Soporte Magnético:…" at bounding box center [278, 138] width 100 height 59
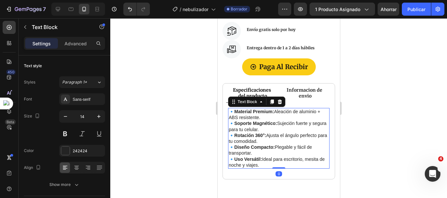
click at [273, 161] on p "🔹 Material Premium: Aleación de aluminio + ABS resistente. 🔹 Soporte Magnético:…" at bounding box center [278, 138] width 100 height 59
click at [265, 161] on p "🔹 Material Premium: Aleación de aluminio + ABS resistente. 🔹 Soporte Magnético:…" at bounding box center [278, 138] width 100 height 59
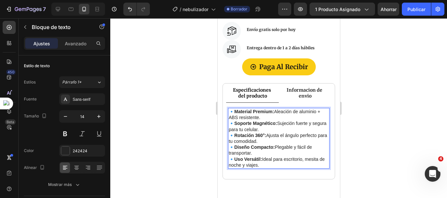
drag, startPoint x: 266, startPoint y: 161, endPoint x: 230, endPoint y: 104, distance: 67.3
click at [230, 109] on p "🔹 Material Premium: Aleación de aluminio + ABS resistente. 🔹 Soporte Magnético:…" at bounding box center [278, 138] width 100 height 59
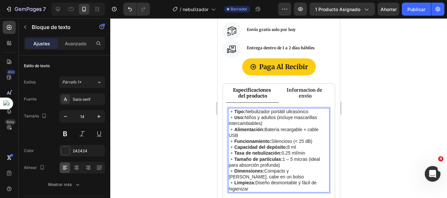
click at [373, 114] on div at bounding box center [278, 108] width 336 height 180
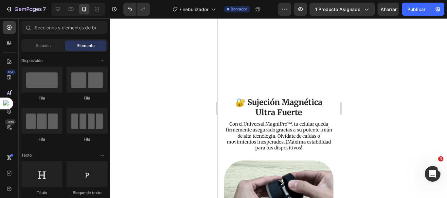
scroll to position [469, 0]
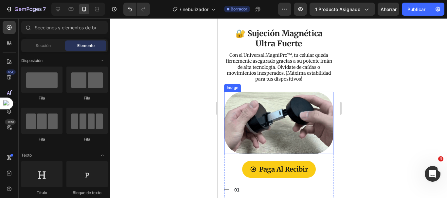
click at [277, 110] on img at bounding box center [278, 123] width 109 height 62
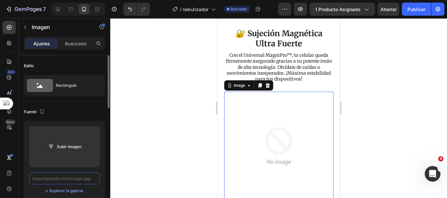
scroll to position [0, 0]
click at [78, 179] on input "text" at bounding box center [64, 179] width 71 height 12
paste input "https://cdn.shopify.com/s/files/1/0692/7630/3510/files/imgi_9_Diseno_sin_titulo…"
type input "https://cdn.shopify.com/s/files/1/0692/7630/3510/files/imgi_9_Diseno_sin_titulo…"
paste input "https://cdn.shopify.com/s/files/1/0692/7630/3510/files/imgi_9_Diseno_sin_titulo…"
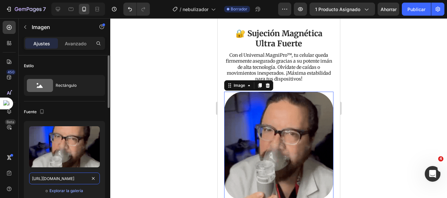
scroll to position [0, 132]
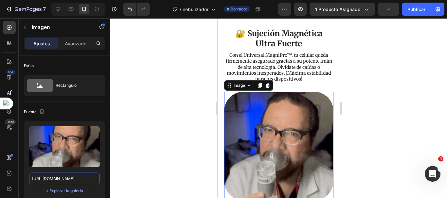
type input "https://cdn.shopify.com/s/files/1/0692/7630/3510/files/imgi_9_Diseno_sin_titulo…"
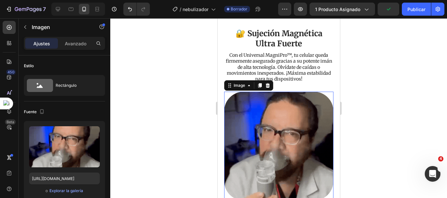
click at [166, 154] on div at bounding box center [278, 108] width 336 height 180
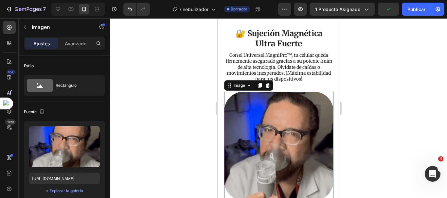
scroll to position [0, 0]
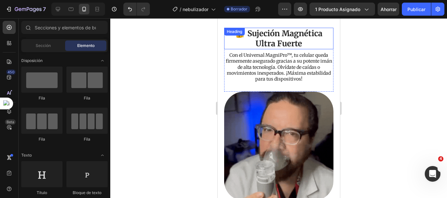
click at [273, 41] on h2 "🔐 Sujeción Magnética Ultra Fuerte" at bounding box center [278, 39] width 109 height 22
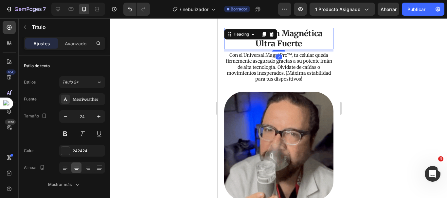
click at [300, 43] on h2 "🔐 Sujeción Magnética Ultra Fuerte" at bounding box center [278, 39] width 109 height 22
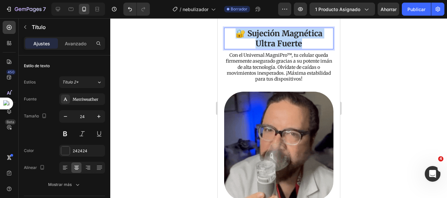
drag, startPoint x: 301, startPoint y: 43, endPoint x: 234, endPoint y: 32, distance: 68.1
click at [234, 32] on p "🔐 Sujeción Magnética Ultra Fuerte" at bounding box center [278, 38] width 108 height 20
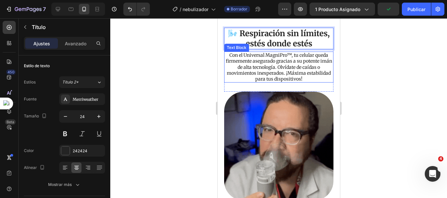
click at [287, 72] on p "Con el Universal MagniPro™, tu celular queda firmemente asegurado gracias a su …" at bounding box center [278, 67] width 108 height 30
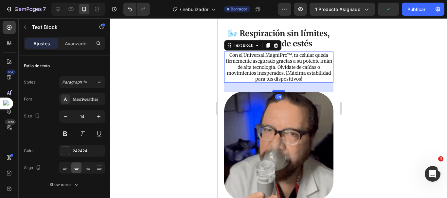
click at [315, 76] on p "Con el Universal MagniPro™, tu celular queda firmemente asegurado gracias a su …" at bounding box center [278, 67] width 108 height 30
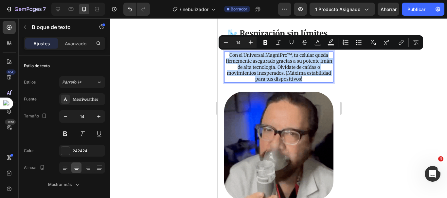
drag, startPoint x: 316, startPoint y: 79, endPoint x: 224, endPoint y: 54, distance: 95.4
click at [224, 54] on div "Con el Universal MagniPro™, tu celular queda firmemente asegurado gracias a su …" at bounding box center [278, 67] width 109 height 31
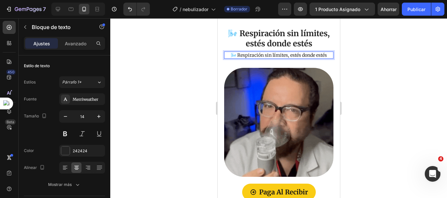
click at [325, 55] on p "🌬️ Respiración sin límites, estés donde estés" at bounding box center [278, 55] width 108 height 6
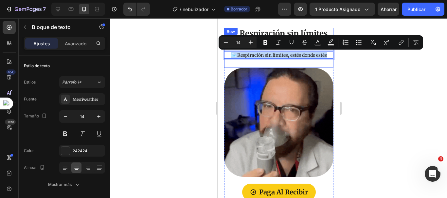
drag, startPoint x: 326, startPoint y: 55, endPoint x: 224, endPoint y: 63, distance: 102.3
click at [224, 63] on div "🌬️ Respiración sin límites, estés donde estés Heading 🌬️ Respiración sin límite…" at bounding box center [278, 48] width 109 height 41
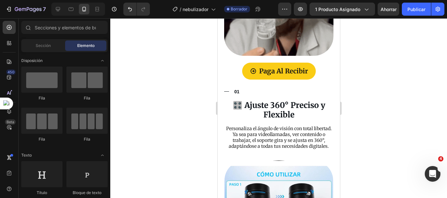
scroll to position [639, 0]
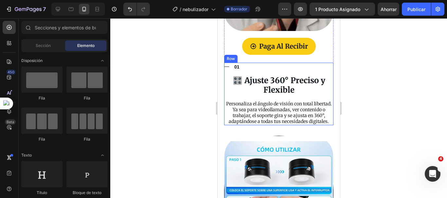
click at [299, 77] on strong "🎛️ Ajuste 360° Preciso y Flexible" at bounding box center [278, 86] width 93 height 20
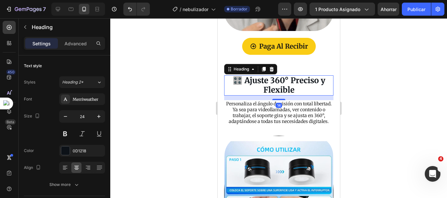
click at [295, 84] on h3 "🎛️ Ajuste 360° Preciso y Flexible" at bounding box center [278, 86] width 109 height 20
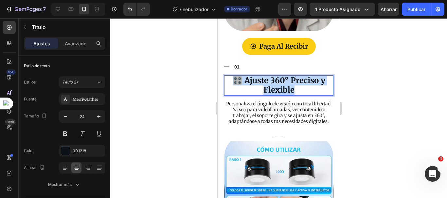
drag, startPoint x: 295, startPoint y: 84, endPoint x: 233, endPoint y: 71, distance: 63.4
click at [233, 76] on p "🎛️ Ajuste 360° Preciso y Flexible" at bounding box center [278, 85] width 108 height 19
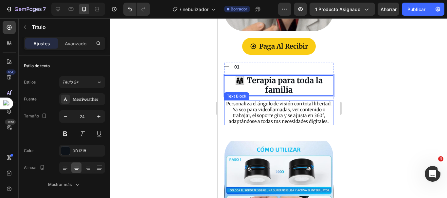
click at [283, 111] on p "Personaliza el ángulo de visión con total libertad. Ya sea para videollamadas, …" at bounding box center [278, 113] width 108 height 24
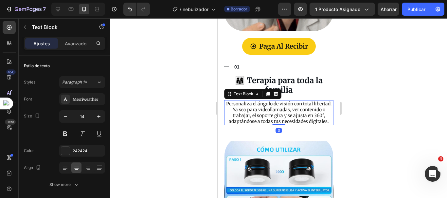
click at [286, 120] on p "Personaliza el ángulo de visión con total libertad. Ya sea para videollamadas, …" at bounding box center [278, 113] width 108 height 24
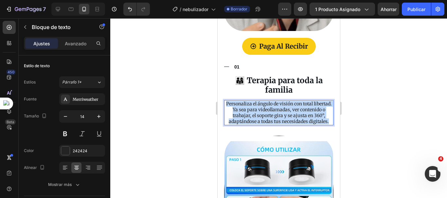
drag, startPoint x: 288, startPoint y: 122, endPoint x: 232, endPoint y: 95, distance: 61.7
click at [232, 100] on div "Personaliza el ángulo de visión con total libertad. Ya sea para videollamadas, …" at bounding box center [278, 112] width 109 height 25
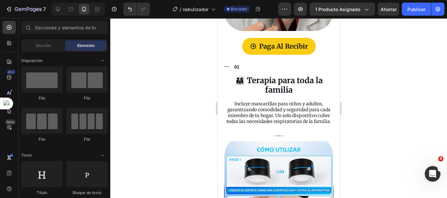
scroll to position [731, 0]
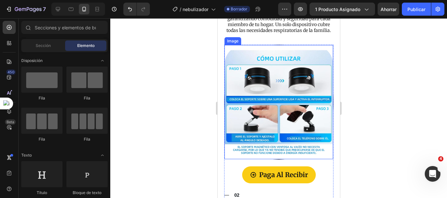
click at [279, 105] on img at bounding box center [278, 102] width 109 height 114
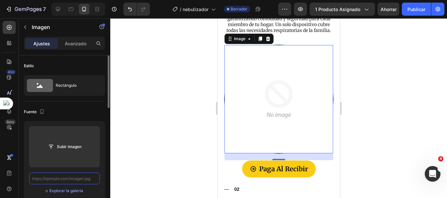
scroll to position [0, 0]
paste input "https://cdn.shopify.com/s/files/1/0692/7630/3510/files/imgi_8_Diseno_sin_titulo…"
type input "https://cdn.shopify.com/s/files/1/0692/7630/3510/files/imgi_8_Diseno_sin_titulo…"
paste input "https://cdn.shopify.com/s/files/1/0692/7630/3510/files/imgi_8_Diseno_sin_titulo…"
type input "https://cdn.shopify.com/s/files/1/0692/7630/3510/files/imgi_8_Diseno_sin_titulo…"
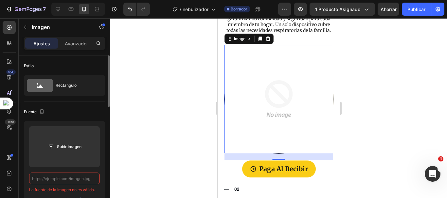
paste input "https://cdn.shopify.com/s/files/1/0692/7630/3510/files/imgi_8_Diseno_sin_titulo…"
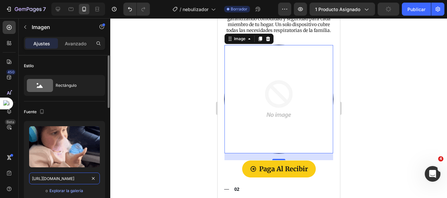
scroll to position [0, 132]
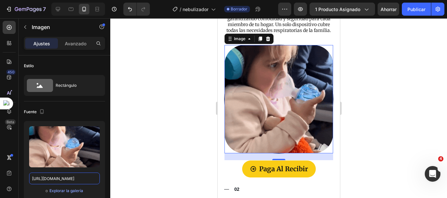
type input "https://cdn.shopify.com/s/files/1/0692/7630/3510/files/imgi_8_Diseno_sin_titulo…"
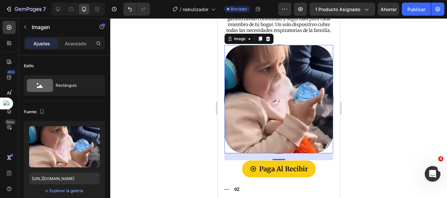
click at [171, 116] on div at bounding box center [278, 108] width 336 height 180
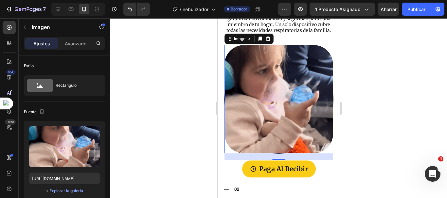
scroll to position [0, 0]
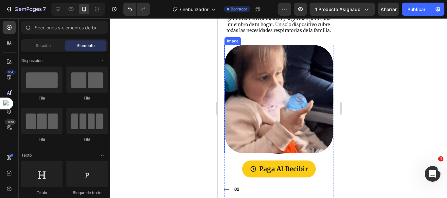
click at [259, 98] on img at bounding box center [278, 99] width 109 height 109
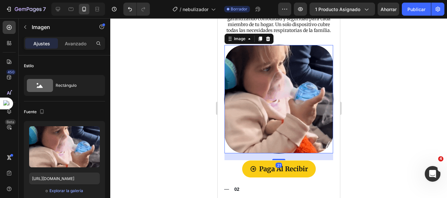
click at [158, 79] on div at bounding box center [278, 108] width 336 height 180
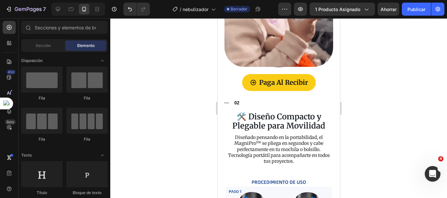
scroll to position [879, 0]
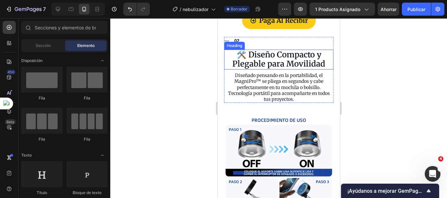
click at [264, 52] on h3 "🛠️ Diseño Compacto y Plegable para Movilidad" at bounding box center [278, 60] width 109 height 20
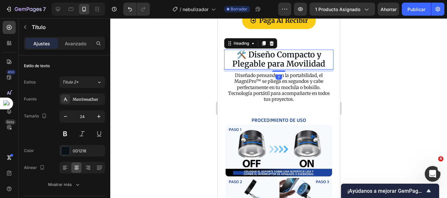
click at [326, 60] on h3 "🛠️ Diseño Compacto y Plegable para Movilidad" at bounding box center [278, 60] width 109 height 20
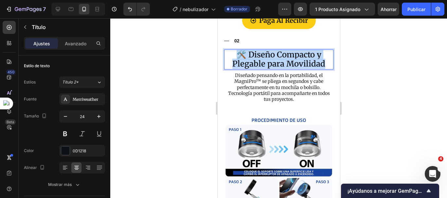
drag, startPoint x: 326, startPoint y: 60, endPoint x: 231, endPoint y: 51, distance: 95.5
click at [231, 51] on p "🛠️ Diseño Compacto y Plegable para Movilidad" at bounding box center [278, 59] width 108 height 19
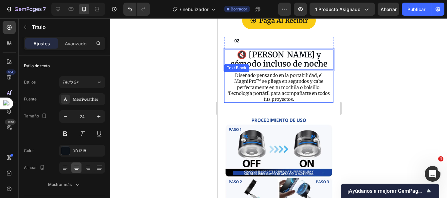
click at [277, 82] on p "Diseñado pensando en la portabilidad, el MagniPro™ se pliega en segundos y cabe…" at bounding box center [278, 88] width 108 height 30
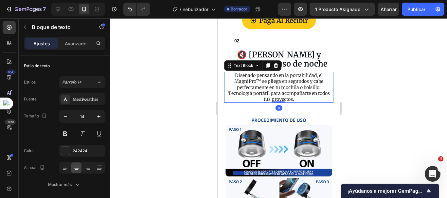
click at [297, 96] on p "Diseñado pensando en la portabilidad, el MagniPro™ se pliega en segundos y cabe…" at bounding box center [278, 88] width 108 height 30
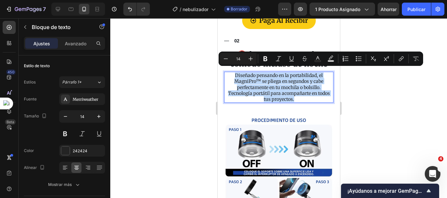
drag, startPoint x: 297, startPoint y: 96, endPoint x: 232, endPoint y: 73, distance: 68.3
click at [232, 73] on p "Diseñado pensando en la portabilidad, el MagniPro™ se pliega en segundos y cabe…" at bounding box center [278, 88] width 108 height 30
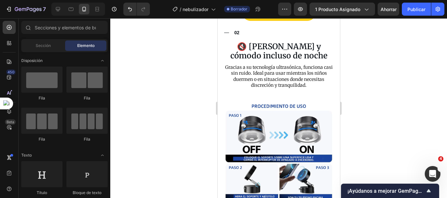
scroll to position [916, 0]
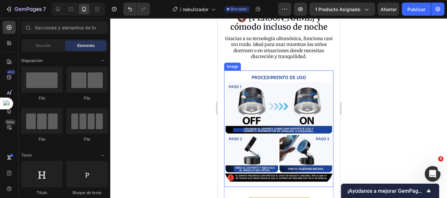
click at [288, 107] on img at bounding box center [278, 129] width 109 height 117
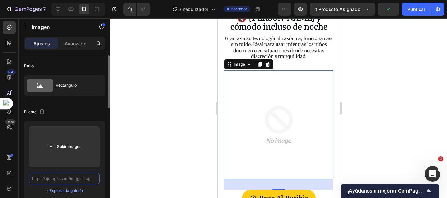
scroll to position [0, 0]
paste input "https://cdn.shopify.com/s/files/1/0692/7630/3510/files/imgi_7_Diseno_sin_titulo…"
type input "https://cdn.shopify.com/s/files/1/0692/7630/3510/files/imgi_7_Diseno_sin_titulo…"
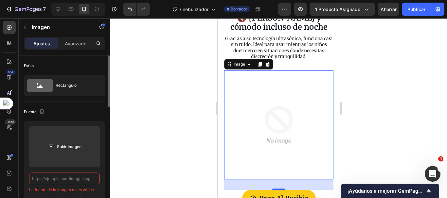
paste input "https://cdn.shopify.com/s/files/1/0692/7630/3510/files/imgi_7_Diseno_sin_titulo…"
type input "https://cdn.shopify.com/s/files/1/0692/7630/3510/files/imgi_7_Diseno_sin_titulo…"
paste input "https://cdn.shopify.com/s/files/1/0692/7630/3510/files/imgi_7_Diseno_sin_titulo…"
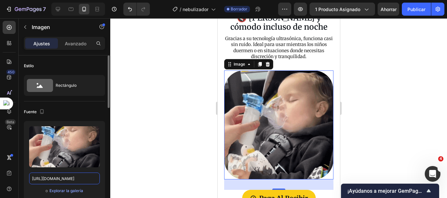
type input "https://cdn.shopify.com/s/files/1/0692/7630/3510/files/imgi_7_Diseno_sin_titulo…"
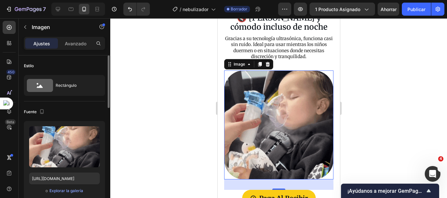
click at [182, 125] on div at bounding box center [278, 108] width 336 height 180
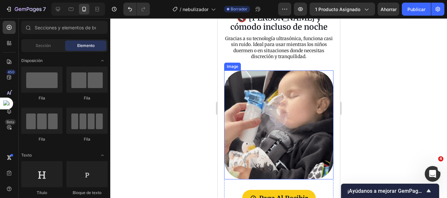
click at [250, 127] on img at bounding box center [278, 125] width 109 height 109
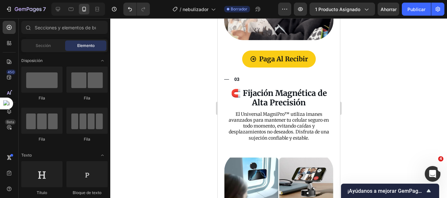
scroll to position [1052, 0]
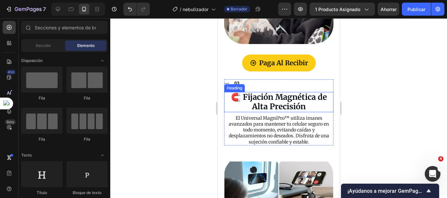
click at [274, 92] on strong "🧲 Fijación Magnética de Alta Precisión" at bounding box center [278, 102] width 96 height 20
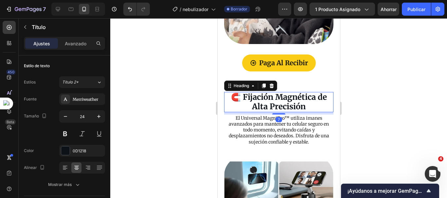
click at [308, 102] on h3 "🧲 Fijación Magnética de Alta Precisión" at bounding box center [278, 102] width 109 height 20
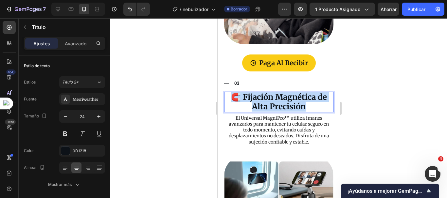
drag, startPoint x: 308, startPoint y: 102, endPoint x: 229, endPoint y: 90, distance: 79.6
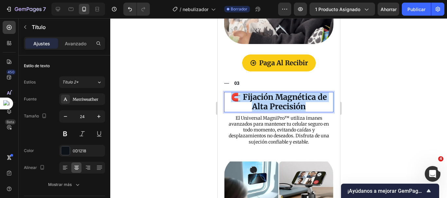
click at [229, 93] on p "🧲 Fijación Magnética de Alta Precisión" at bounding box center [278, 102] width 108 height 19
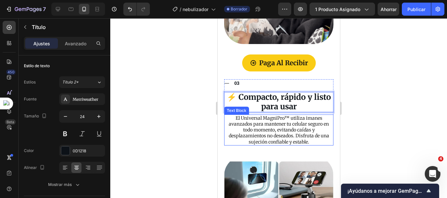
click at [290, 122] on p "El Universal MagniPro™ utiliza imanes avanzados para mantener tu celular seguro…" at bounding box center [278, 130] width 108 height 30
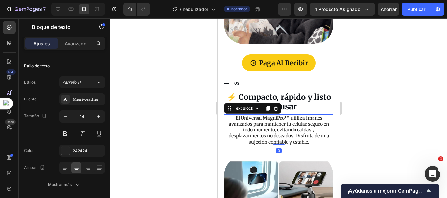
click at [311, 132] on p "El Universal MagniPro™ utiliza imanes avanzados para mantener tu celular seguro…" at bounding box center [278, 130] width 108 height 30
click at [311, 136] on p "El Universal MagniPro™ utiliza imanes avanzados para mantener tu celular seguro…" at bounding box center [278, 130] width 108 height 30
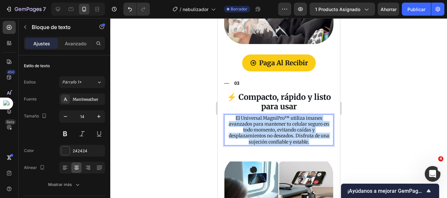
drag, startPoint x: 311, startPoint y: 136, endPoint x: 231, endPoint y: 109, distance: 84.8
click at [231, 115] on p "El Universal MagniPro™ utiliza imanes avanzados para mantener tu celular seguro…" at bounding box center [278, 130] width 108 height 30
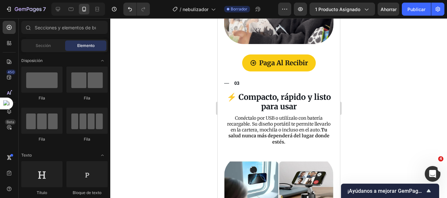
scroll to position [1175, 0]
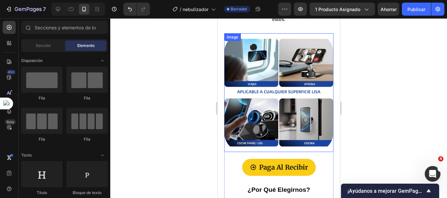
click at [288, 110] on img at bounding box center [278, 92] width 109 height 119
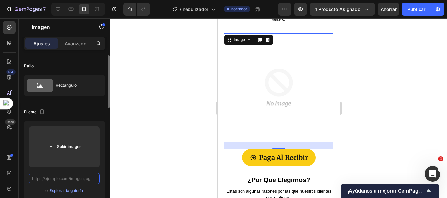
scroll to position [0, 0]
paste input "https://cdn.shopify.com/s/files/1/0692/7630/3510/files/imgi_5_Diseno_sin_titulo…"
type input "https://cdn.shopify.com/s/files/1/0692/7630/3510/files/imgi_5_Diseno_sin_titulo…"
paste input "https://cdn.shopify.com/s/files/1/0692/7630/3510/files/imgi_5_Diseno_sin_titulo…"
type input "https://cdn.shopify.com/s/files/1/0692/7630/3510/files/imgi_5_Diseno_sin_titulo…"
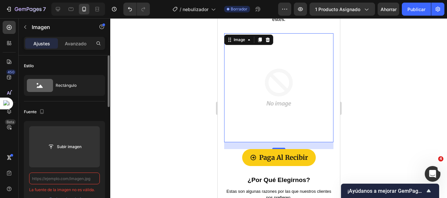
paste input "https://cdn.shopify.com/s/files/1/0692/7630/3510/files/imgi_5_Diseno_sin_titulo…"
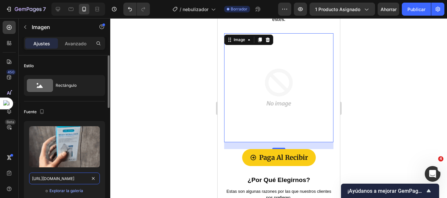
scroll to position [0, 208]
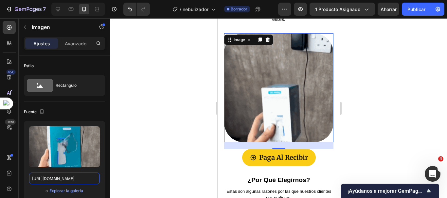
type input "https://cdn.shopify.com/s/files/1/0692/7630/3510/files/imgi_5_Diseno_sin_titulo…"
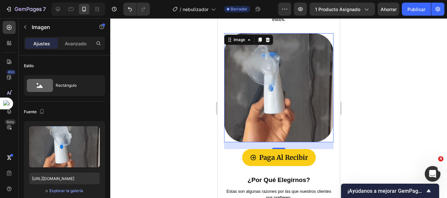
drag, startPoint x: 160, startPoint y: 110, endPoint x: 176, endPoint y: 109, distance: 16.3
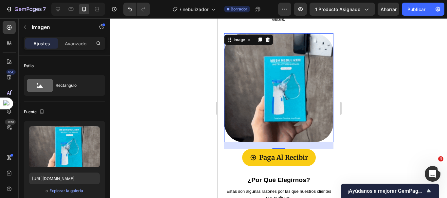
click at [160, 110] on div at bounding box center [278, 108] width 336 height 180
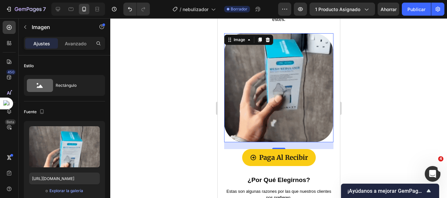
scroll to position [0, 0]
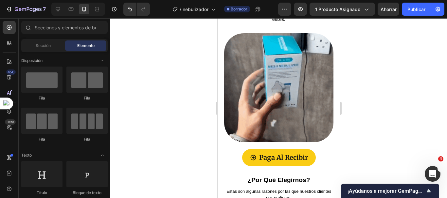
click at [190, 116] on div at bounding box center [278, 108] width 336 height 180
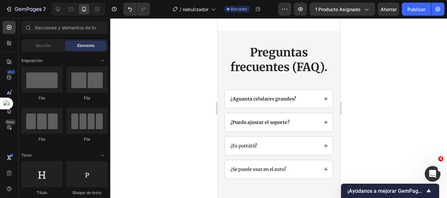
scroll to position [1543, 0]
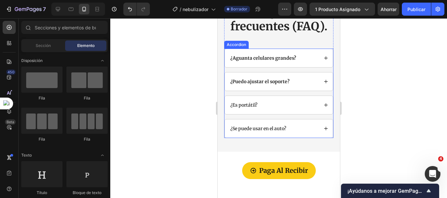
click at [285, 59] on strong "¿Aguanta celulares grandes?" at bounding box center [263, 58] width 66 height 6
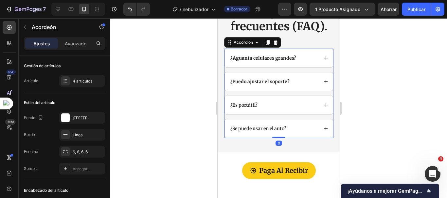
click at [294, 58] on div "¿Aguanta celulares grandes?" at bounding box center [263, 58] width 68 height 7
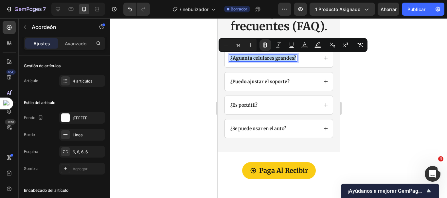
drag, startPoint x: 294, startPoint y: 59, endPoint x: 228, endPoint y: 62, distance: 65.5
click at [228, 62] on div "¿Aguanta celulares grandes?" at bounding box center [278, 58] width 108 height 18
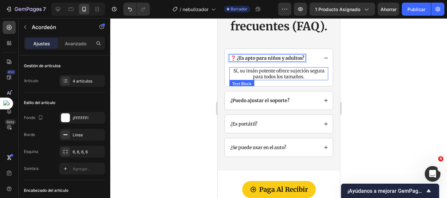
click at [278, 74] on p "Sí, su imán potente ofrece sujeción segura para todos los tamaños." at bounding box center [277, 74] width 97 height 12
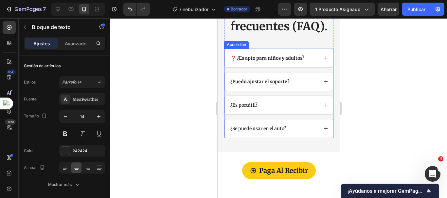
click at [323, 59] on icon at bounding box center [325, 58] width 5 height 5
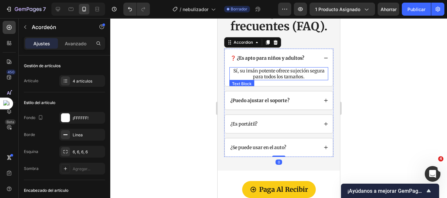
click at [289, 76] on p "Sí, su imán potente ofrece sujeción segura para todos los tamaños." at bounding box center [277, 74] width 97 height 12
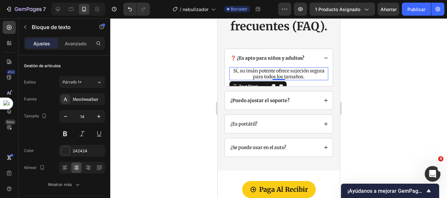
click at [305, 77] on p "Sí, su imán potente ofrece sujeción segura para todos los tamaños." at bounding box center [277, 74] width 97 height 12
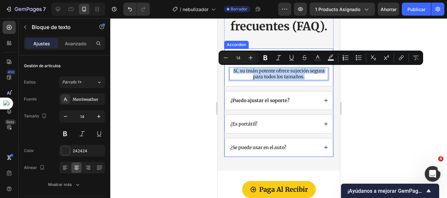
drag, startPoint x: 305, startPoint y: 77, endPoint x: 226, endPoint y: 74, distance: 79.5
click at [226, 74] on div "Sí, su imán potente ofrece sujeción segura para todos los tamaños. Text Block 0" at bounding box center [278, 76] width 108 height 19
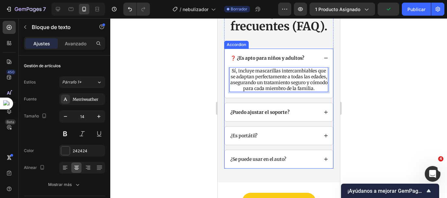
click at [264, 115] on strong "¿Puedo ajustar el soporte?" at bounding box center [259, 113] width 59 height 6
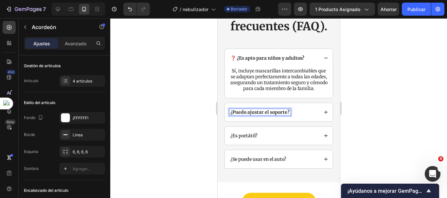
click at [288, 116] on div "¿Puedo ajustar el soporte?" at bounding box center [259, 112] width 61 height 7
drag, startPoint x: 288, startPoint y: 119, endPoint x: 227, endPoint y: 119, distance: 61.1
click at [227, 119] on div "¿Puedo ajustar el soporte?" at bounding box center [278, 112] width 108 height 18
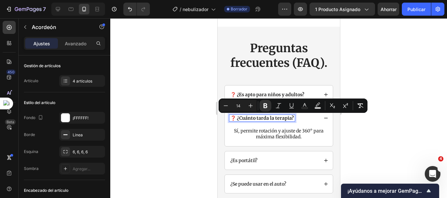
scroll to position [1506, 0]
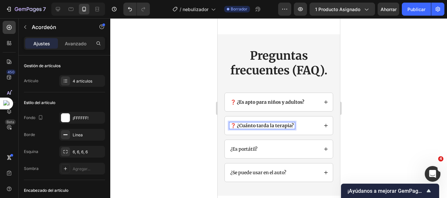
click at [323, 124] on icon at bounding box center [325, 126] width 5 height 5
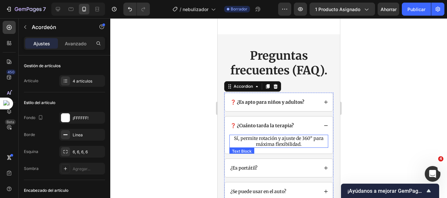
click at [278, 136] on p "Sí, permite rotación y ajuste de 360° para máxima flexibilidad." at bounding box center [277, 142] width 97 height 12
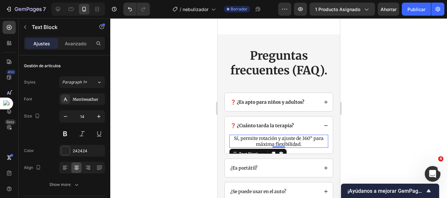
click at [301, 138] on p "Sí, permite rotación y ajuste de 360° para máxima flexibilidad." at bounding box center [277, 142] width 97 height 12
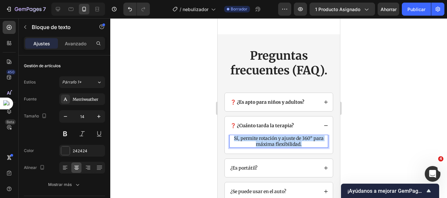
drag, startPoint x: 302, startPoint y: 138, endPoint x: 229, endPoint y: 128, distance: 73.6
click at [229, 135] on div "Sí, permite rotación y ajuste de 360° para máxima flexibilidad." at bounding box center [278, 141] width 99 height 13
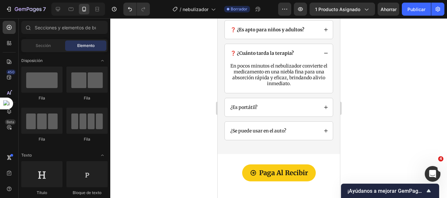
scroll to position [1579, 0]
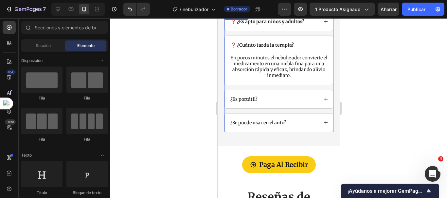
click at [247, 99] on p "¿Es portátil?" at bounding box center [243, 99] width 27 height 5
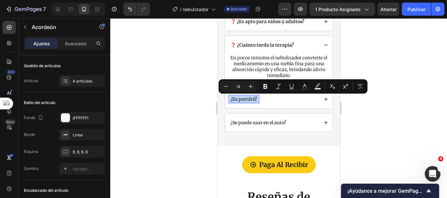
drag, startPoint x: 257, startPoint y: 100, endPoint x: 230, endPoint y: 100, distance: 26.8
click at [230, 100] on p "¿Es portátil?" at bounding box center [243, 99] width 27 height 5
copy p "¿Es portátil?"
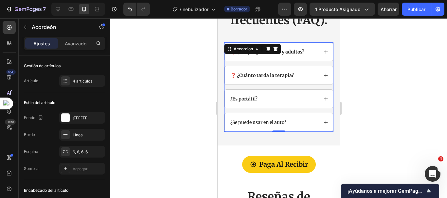
scroll to position [1548, 0]
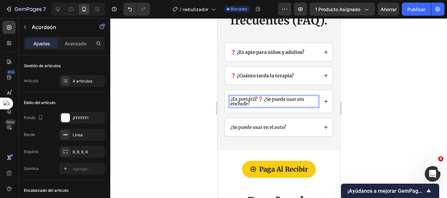
click at [259, 98] on p "¿Es portátil?❓ ¿Se puede usar sin enchufe?" at bounding box center [273, 101] width 87 height 9
drag, startPoint x: 258, startPoint y: 98, endPoint x: 209, endPoint y: 99, distance: 49.7
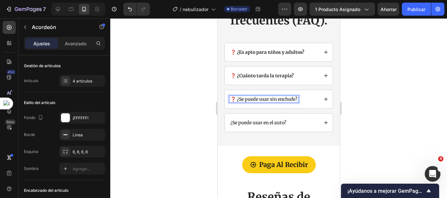
click at [323, 101] on icon at bounding box center [325, 99] width 5 height 5
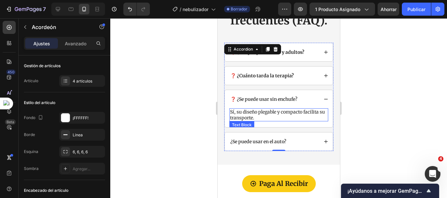
click at [278, 118] on p "Sí, su diseño plegable y compacto facilita su transporte." at bounding box center [277, 115] width 97 height 12
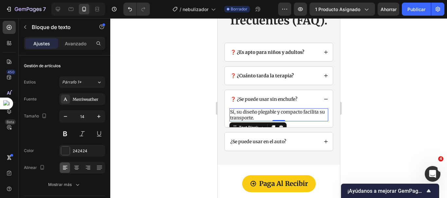
click at [264, 119] on p "Sí, su diseño plegable y compacto facilita su transporte." at bounding box center [277, 115] width 97 height 12
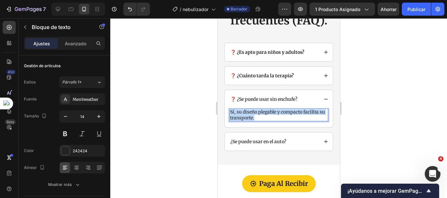
drag, startPoint x: 264, startPoint y: 119, endPoint x: 229, endPoint y: 110, distance: 35.7
click at [229, 110] on p "Sí, su diseño plegable y compacto facilita su transporte." at bounding box center [277, 115] width 97 height 12
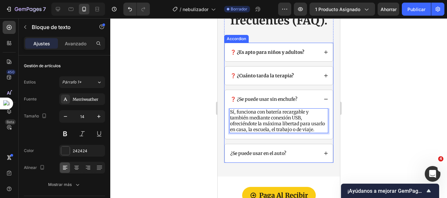
click at [276, 156] on p "¿Se puede usar en el auto?" at bounding box center [258, 153] width 56 height 5
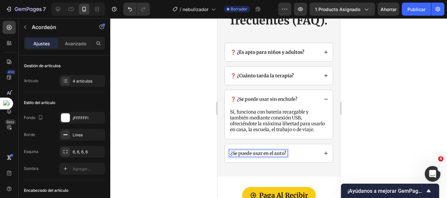
click at [286, 156] on p "¿Se puede usar en el auto?" at bounding box center [258, 153] width 56 height 5
drag, startPoint x: 286, startPoint y: 160, endPoint x: 229, endPoint y: 160, distance: 57.2
click at [229, 157] on div "¿Se puede usar en el auto?" at bounding box center [258, 153] width 58 height 7
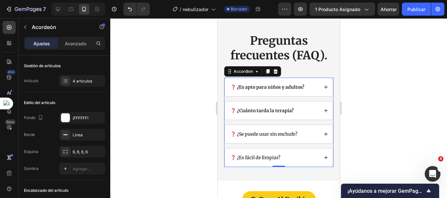
scroll to position [1511, 0]
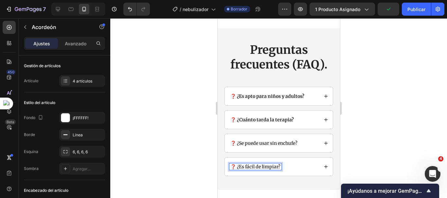
click at [323, 165] on icon at bounding box center [325, 167] width 5 height 5
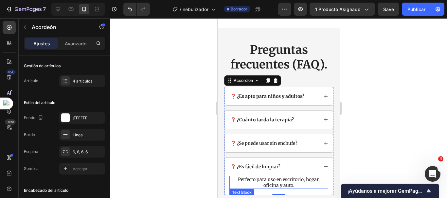
click at [289, 177] on p "Perfecto para uso en escritorio, hogar, oficina y auto." at bounding box center [277, 183] width 97 height 12
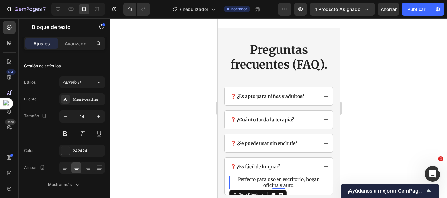
click at [294, 179] on p "Perfecto para uso en escritorio, hogar, oficina y auto." at bounding box center [277, 183] width 97 height 12
drag, startPoint x: 294, startPoint y: 179, endPoint x: 233, endPoint y: 176, distance: 60.9
click at [233, 177] on p "Perfecto para uso en escritorio, hogar, oficina y auto." at bounding box center [277, 183] width 97 height 12
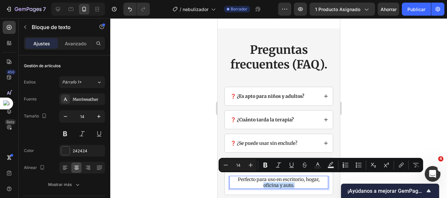
click at [285, 179] on p "Perfecto para uso en escritorio, hogar, oficina y auto." at bounding box center [277, 183] width 97 height 12
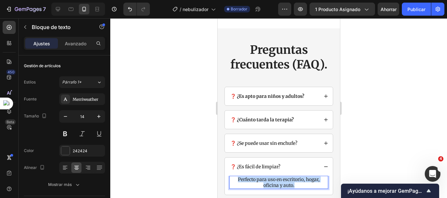
drag, startPoint x: 295, startPoint y: 179, endPoint x: 232, endPoint y: 171, distance: 63.6
click at [232, 177] on p "Perfecto para uso en escritorio, hogar, oficina y auto." at bounding box center [277, 183] width 97 height 12
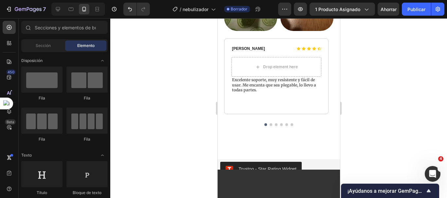
scroll to position [1774, 0]
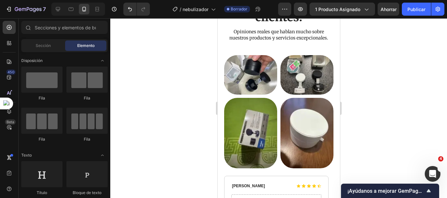
drag, startPoint x: 337, startPoint y: 29, endPoint x: 563, endPoint y: 178, distance: 270.6
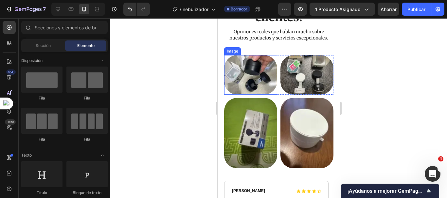
click at [258, 80] on img at bounding box center [250, 75] width 53 height 40
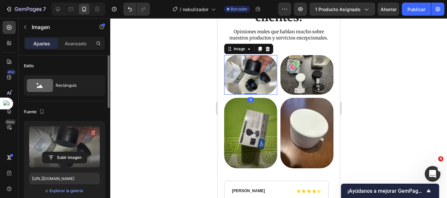
click at [94, 133] on icon "button" at bounding box center [93, 133] width 7 height 7
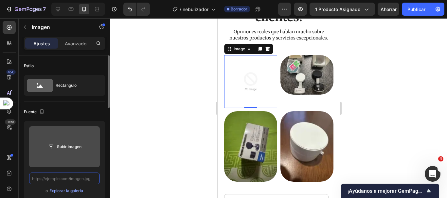
click at [67, 183] on input "text" at bounding box center [64, 179] width 71 height 12
paste input "https://cdn.shopify.com/s/files/1/0692/7630/3510/files/imgi_133_1745027999__0__…"
type input "https://cdn.shopify.com/s/files/1/0692/7630/3510/files/imgi_133_1745027999__0__…"
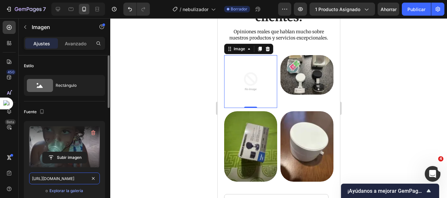
scroll to position [0, 179]
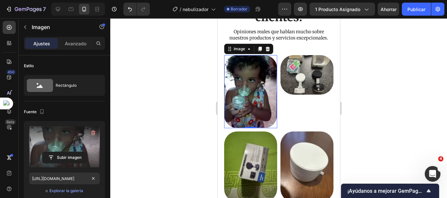
click at [151, 147] on div at bounding box center [278, 108] width 336 height 180
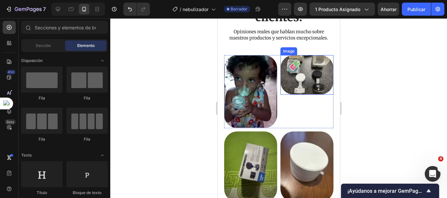
click at [318, 71] on img at bounding box center [306, 75] width 53 height 40
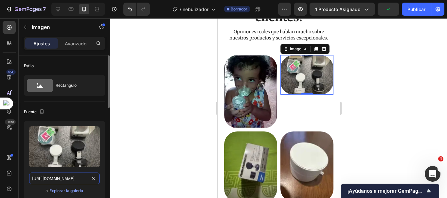
drag, startPoint x: 93, startPoint y: 177, endPoint x: 75, endPoint y: 178, distance: 18.0
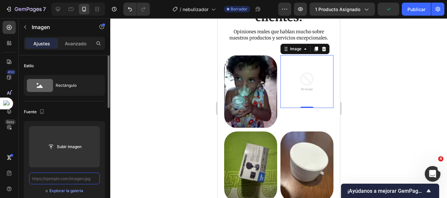
scroll to position [0, 0]
paste input "https://cdn.shopify.com/s/files/1/0692/7630/3510/files/imgi_134_1745027999__0__…"
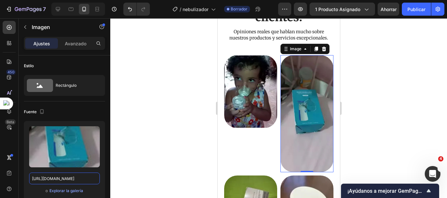
type input "https://cdn.shopify.com/s/files/1/0692/7630/3510/files/imgi_134_1745027999__0__…"
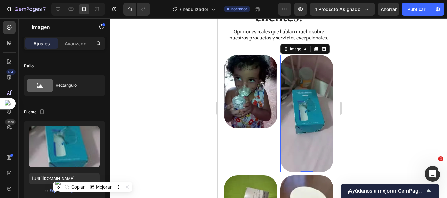
scroll to position [1815, 0]
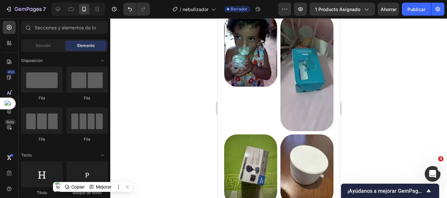
click at [308, 149] on img at bounding box center [306, 170] width 53 height 71
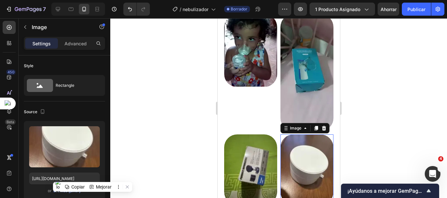
scroll to position [1838, 0]
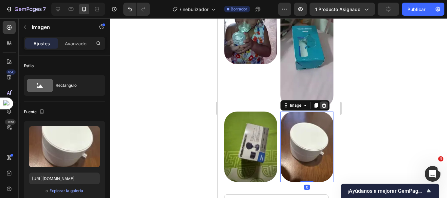
click at [322, 103] on icon at bounding box center [323, 105] width 4 height 5
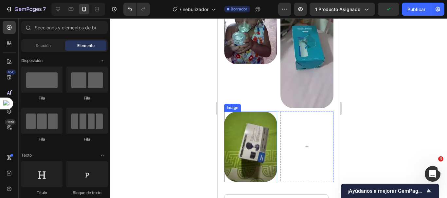
click at [254, 134] on img at bounding box center [250, 147] width 53 height 71
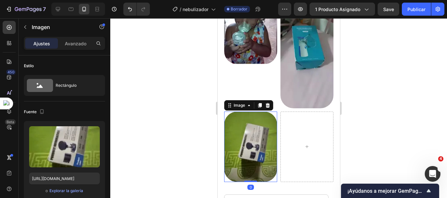
click at [266, 103] on icon at bounding box center [267, 105] width 4 height 5
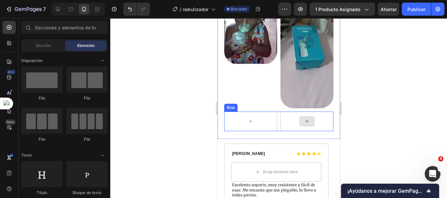
click at [280, 112] on div at bounding box center [306, 122] width 53 height 20
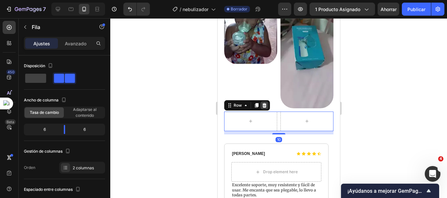
click at [263, 103] on icon at bounding box center [264, 105] width 4 height 5
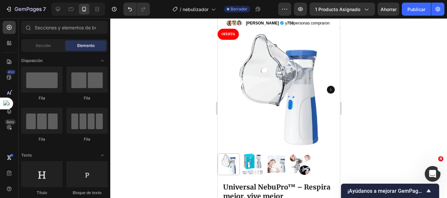
scroll to position [79, 0]
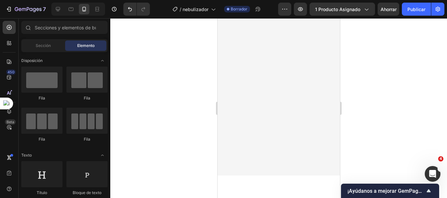
drag, startPoint x: 335, startPoint y: 162, endPoint x: 561, endPoint y: 210, distance: 230.7
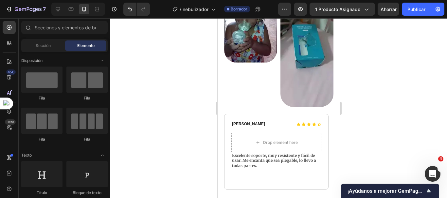
scroll to position [1844, 0]
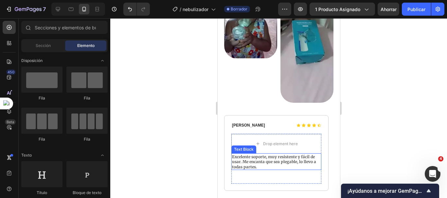
click at [250, 159] on strong "Excelente soporte, muy resistente y fácil de usar. Me encanta que sea plegable,…" at bounding box center [273, 161] width 84 height 15
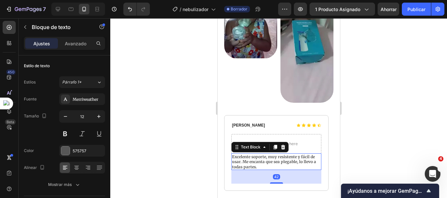
click at [257, 162] on p "Excelente soporte, muy resistente y fácil de usar. Me encanta que sea plegable,…" at bounding box center [275, 161] width 89 height 15
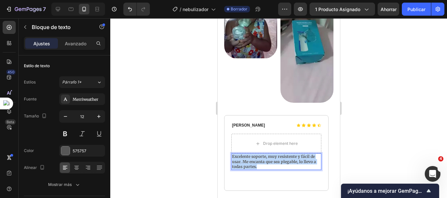
drag, startPoint x: 258, startPoint y: 162, endPoint x: 231, endPoint y: 152, distance: 28.5
click at [231, 154] on p "Excelente soporte, muy resistente y fácil de usar. Me encanta que sea plegable,…" at bounding box center [275, 161] width 89 height 15
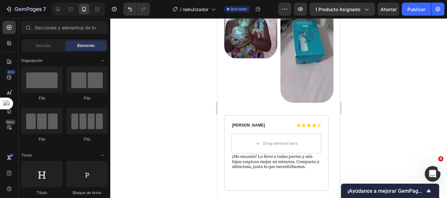
scroll to position [1889, 0]
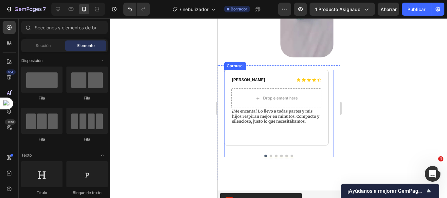
click at [269, 155] on button "Dot" at bounding box center [270, 156] width 3 height 3
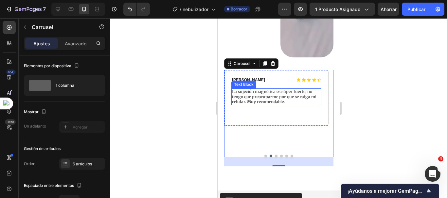
click at [267, 91] on strong "La sujeción magnética es súper fuerte, no tengo que preocuparme por que se caig…" at bounding box center [273, 96] width 84 height 15
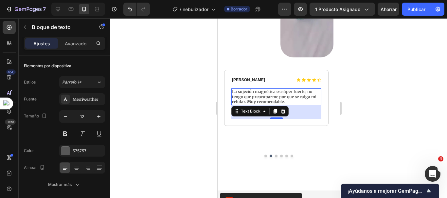
click at [288, 97] on p "La sujeción magnética es súper fuerte, no tengo que preocuparme por que se caig…" at bounding box center [275, 96] width 89 height 15
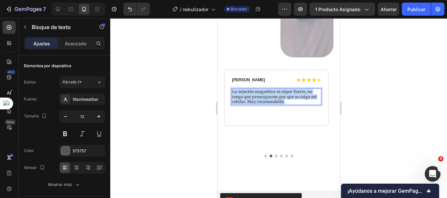
drag, startPoint x: 288, startPoint y: 97, endPoint x: 230, endPoint y: 86, distance: 58.7
click at [231, 89] on div "La sujeción magnética es súper fuerte, no tengo que preocuparme por que se caig…" at bounding box center [276, 97] width 90 height 17
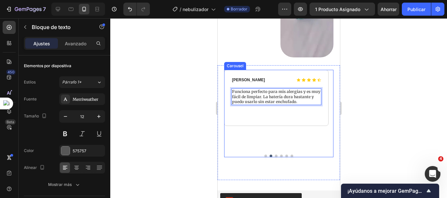
click at [274, 155] on button "Dot" at bounding box center [275, 156] width 3 height 3
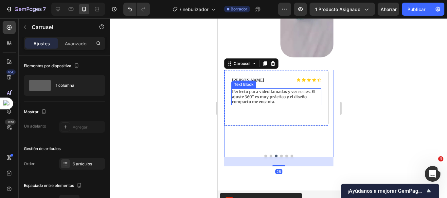
click at [277, 96] on p "Perfecto para videollamadas y ver series. El ajuste 360° es muy práctico y el d…" at bounding box center [275, 96] width 89 height 15
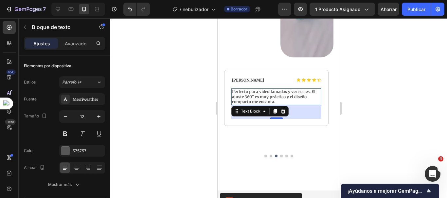
click at [278, 95] on p "Perfecto para videollamadas y ver series. El ajuste 360° es muy práctico y el d…" at bounding box center [275, 96] width 89 height 15
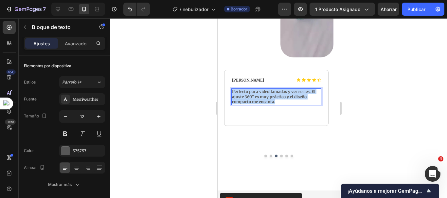
drag, startPoint x: 278, startPoint y: 95, endPoint x: 231, endPoint y: 88, distance: 47.4
click at [231, 89] on p "Perfecto para videollamadas y ver series. El ajuste 360° es muy práctico y el d…" at bounding box center [275, 96] width 89 height 15
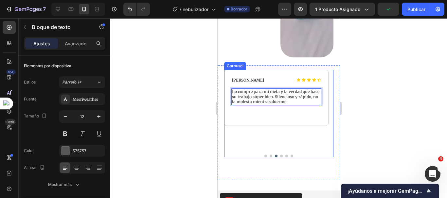
click at [279, 155] on button "Dot" at bounding box center [280, 156] width 3 height 3
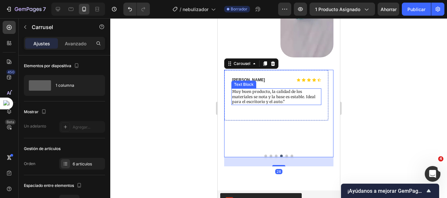
click at [271, 96] on strong "Muy buen producto, la calidad de los materiales se nota y la base es estable. I…" at bounding box center [272, 96] width 83 height 15
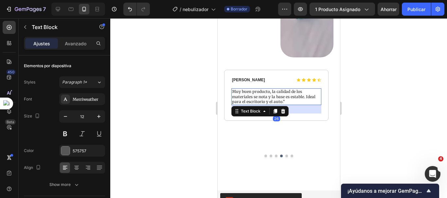
click at [287, 97] on p "Muy buen producto, la calidad de los materiales se nota y la base es estable. I…" at bounding box center [275, 96] width 89 height 15
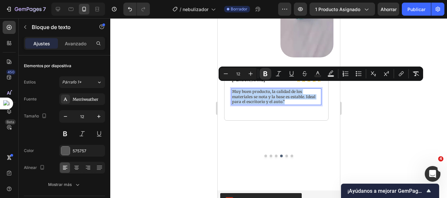
drag, startPoint x: 287, startPoint y: 97, endPoint x: 232, endPoint y: 86, distance: 55.7
click at [232, 89] on p "Muy buen producto, la calidad de los materiales se nota y la base es estable. I…" at bounding box center [275, 96] width 89 height 15
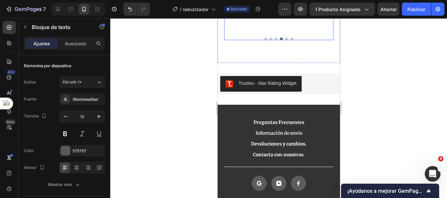
click at [285, 40] on button "Dot" at bounding box center [286, 39] width 3 height 3
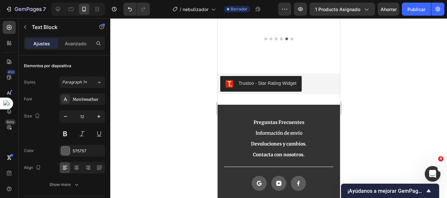
drag, startPoint x: 254, startPoint y: 96, endPoint x: 232, endPoint y: 88, distance: 22.9
click at [289, 49] on div "Icon Icon Icon Icon Icon Icon List [PERSON_NAME] Text Block Row Drop element he…" at bounding box center [278, 1] width 109 height 97
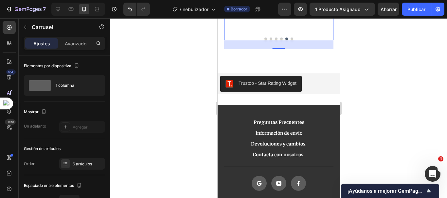
click at [290, 40] on button "Dot" at bounding box center [291, 39] width 3 height 3
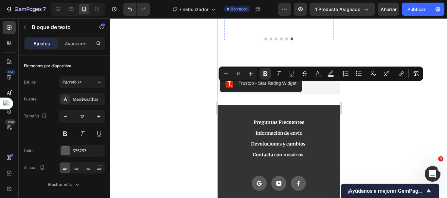
drag, startPoint x: 246, startPoint y: 97, endPoint x: 228, endPoint y: 84, distance: 21.9
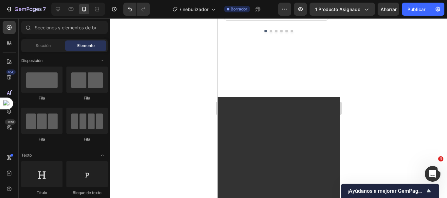
scroll to position [1826, 0]
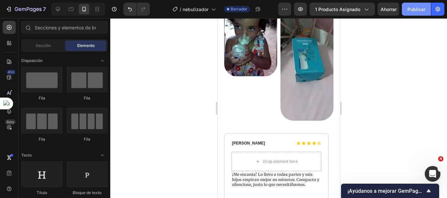
click at [416, 6] on font "Publicar" at bounding box center [416, 9] width 18 height 7
